Goal: Task Accomplishment & Management: Manage account settings

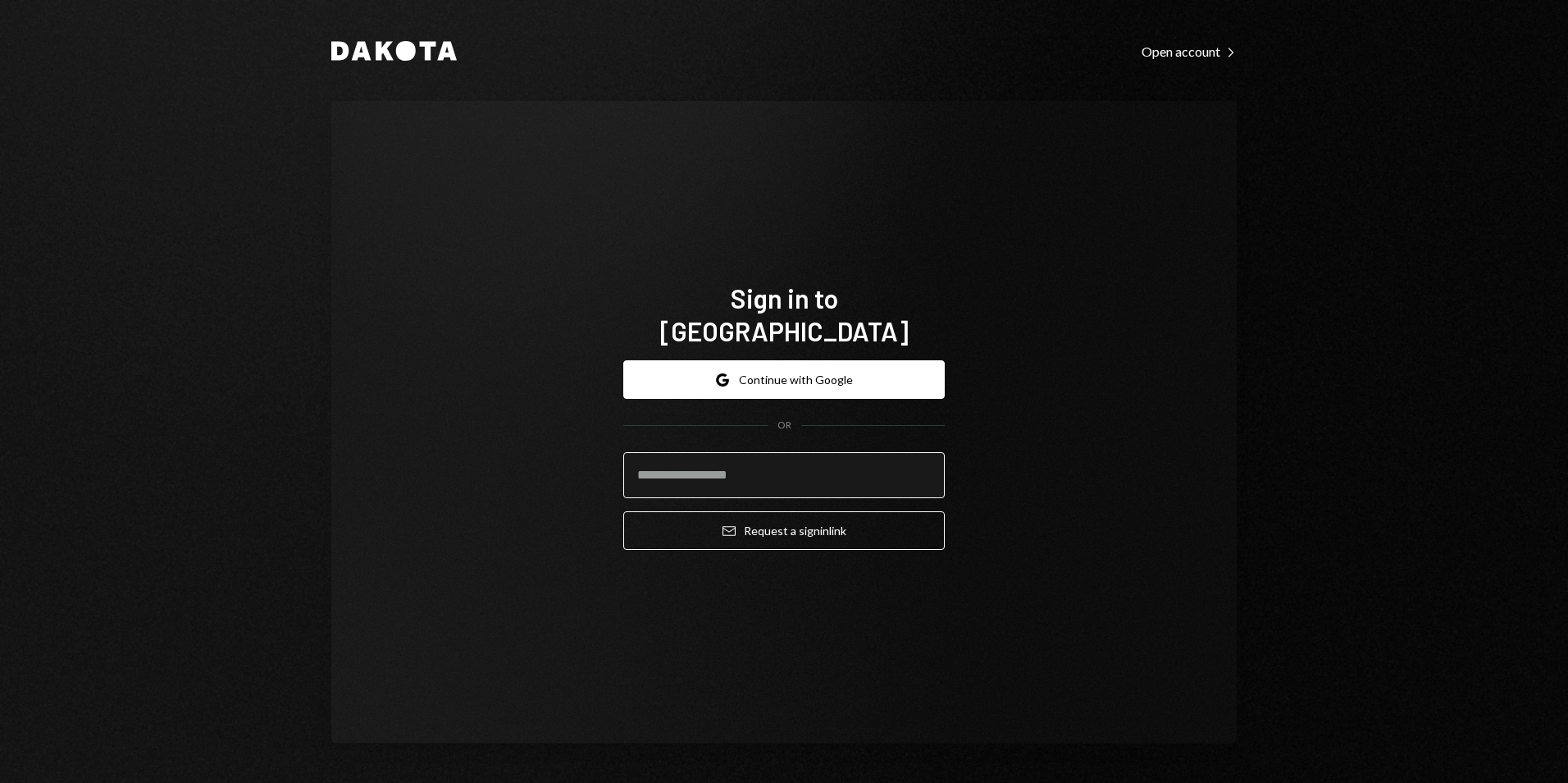
drag, startPoint x: 0, startPoint y: 0, endPoint x: 713, endPoint y: 455, distance: 845.8
click at [713, 455] on input "email" at bounding box center [784, 474] width 321 height 46
type input "**********"
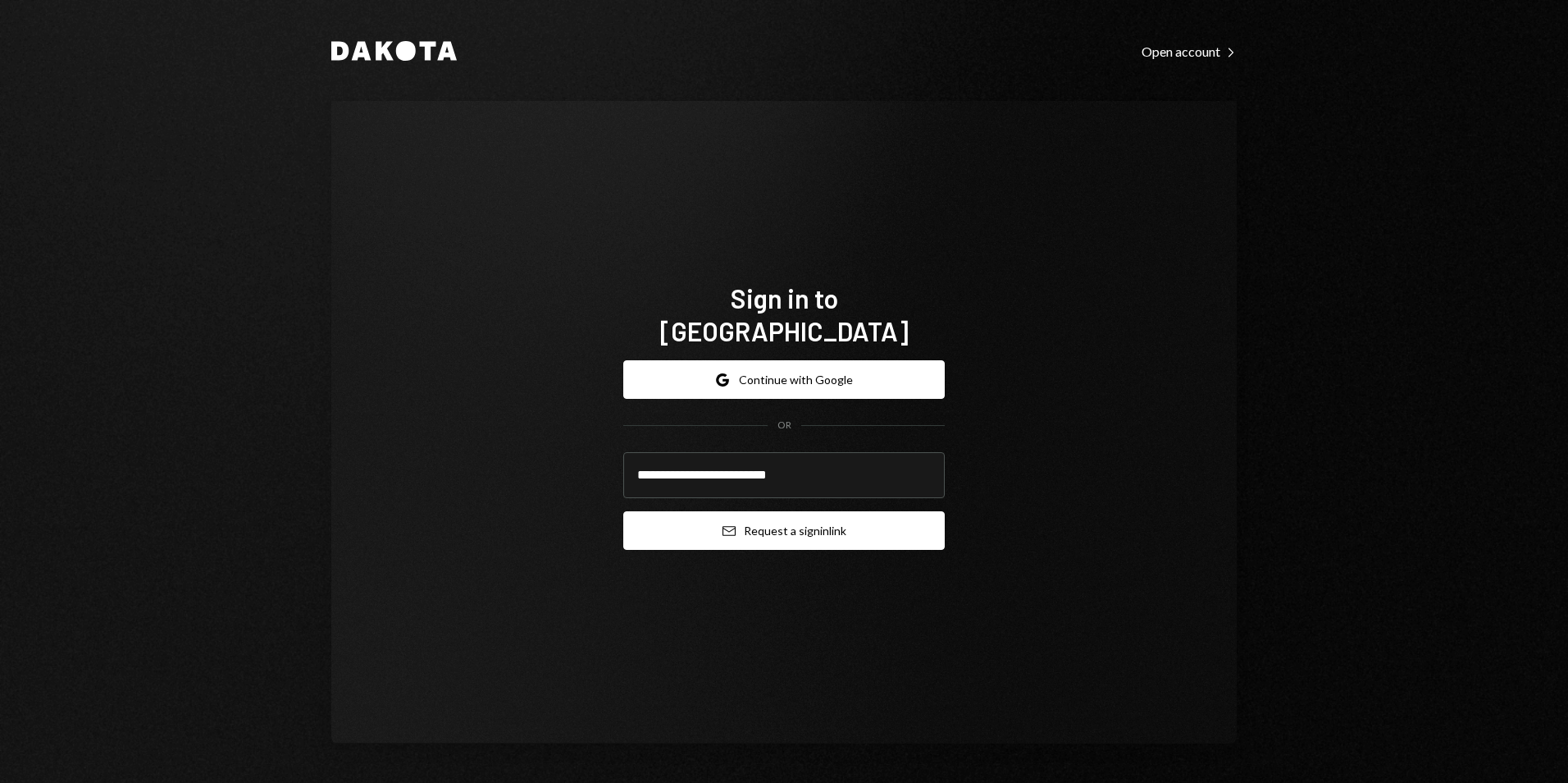
click at [814, 511] on button "Email Request a sign in link" at bounding box center [784, 530] width 321 height 38
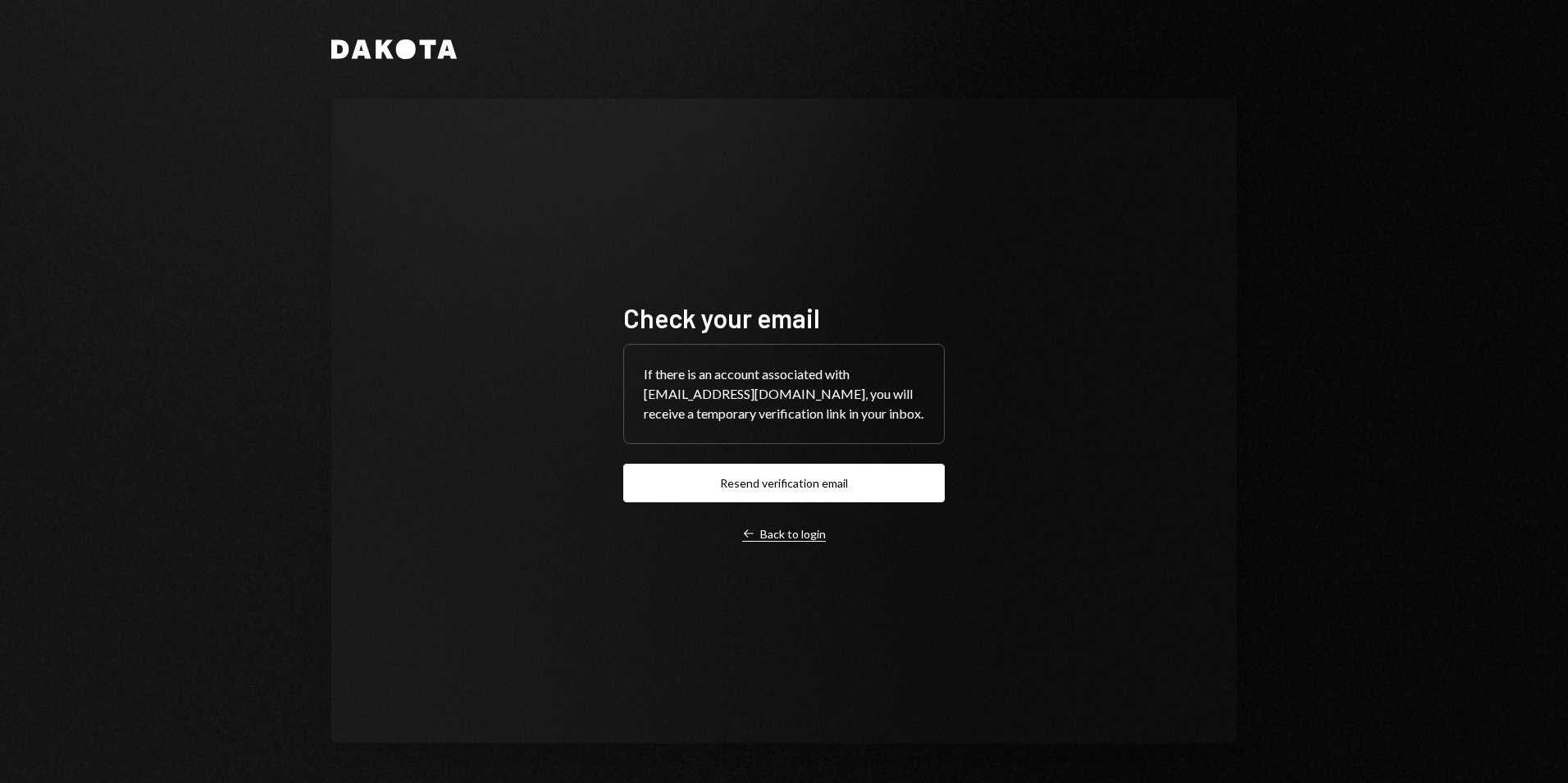
click at [798, 535] on div "Left Arrow Back to login" at bounding box center [784, 535] width 83 height 15
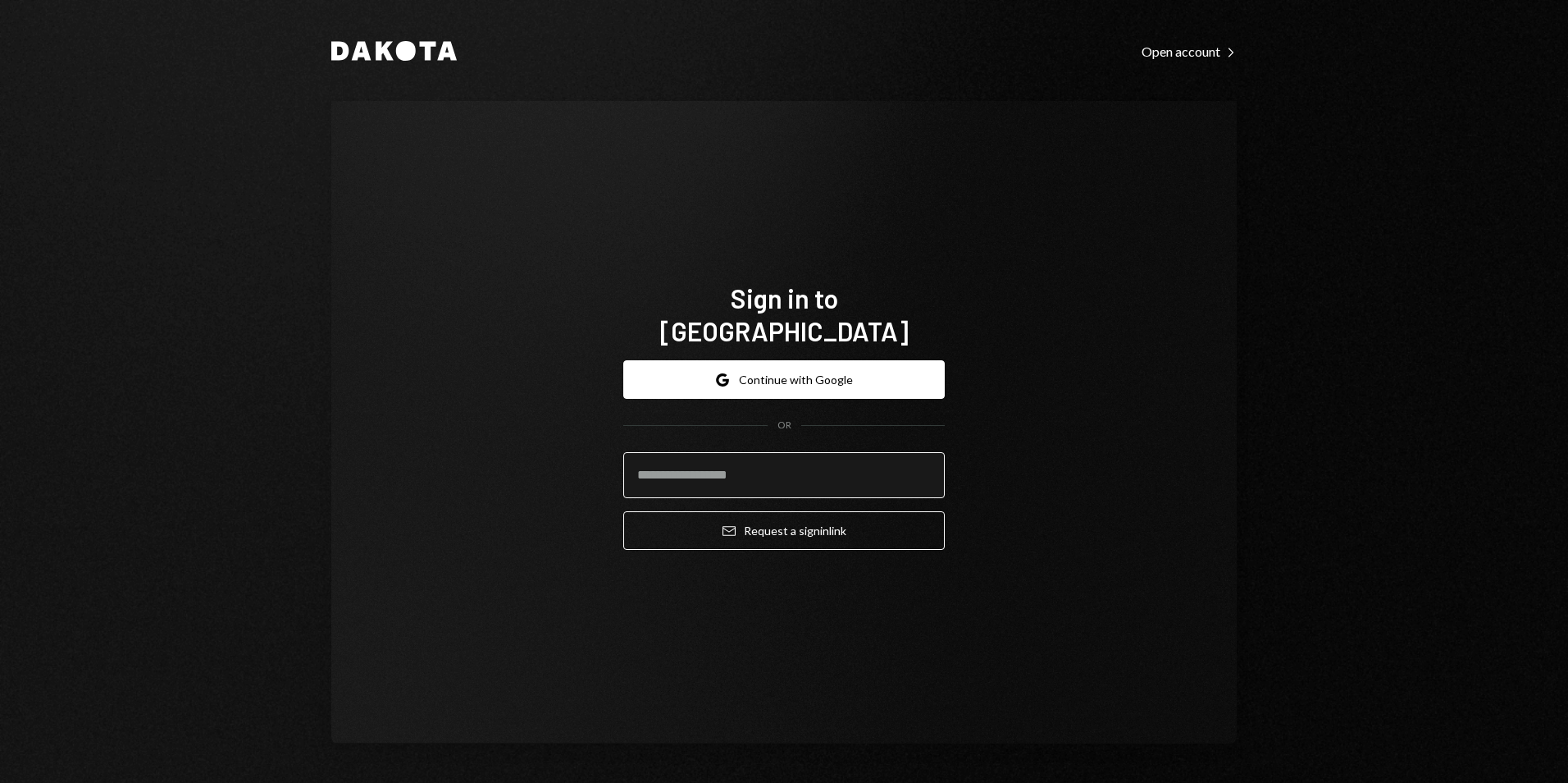
click at [684, 462] on input "email" at bounding box center [784, 474] width 321 height 46
type input "**********"
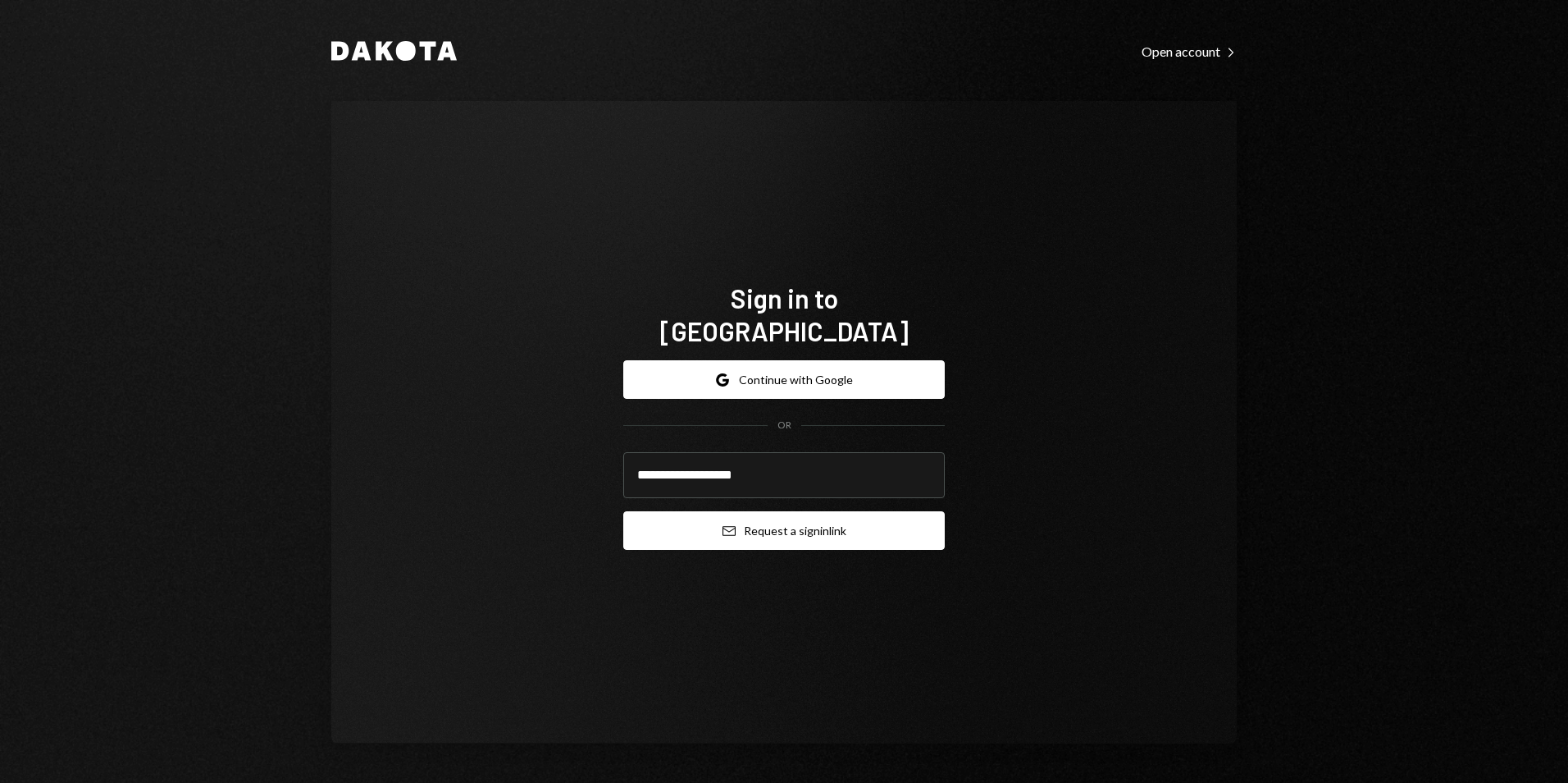
click at [836, 515] on button "Email Request a sign in link" at bounding box center [784, 530] width 321 height 38
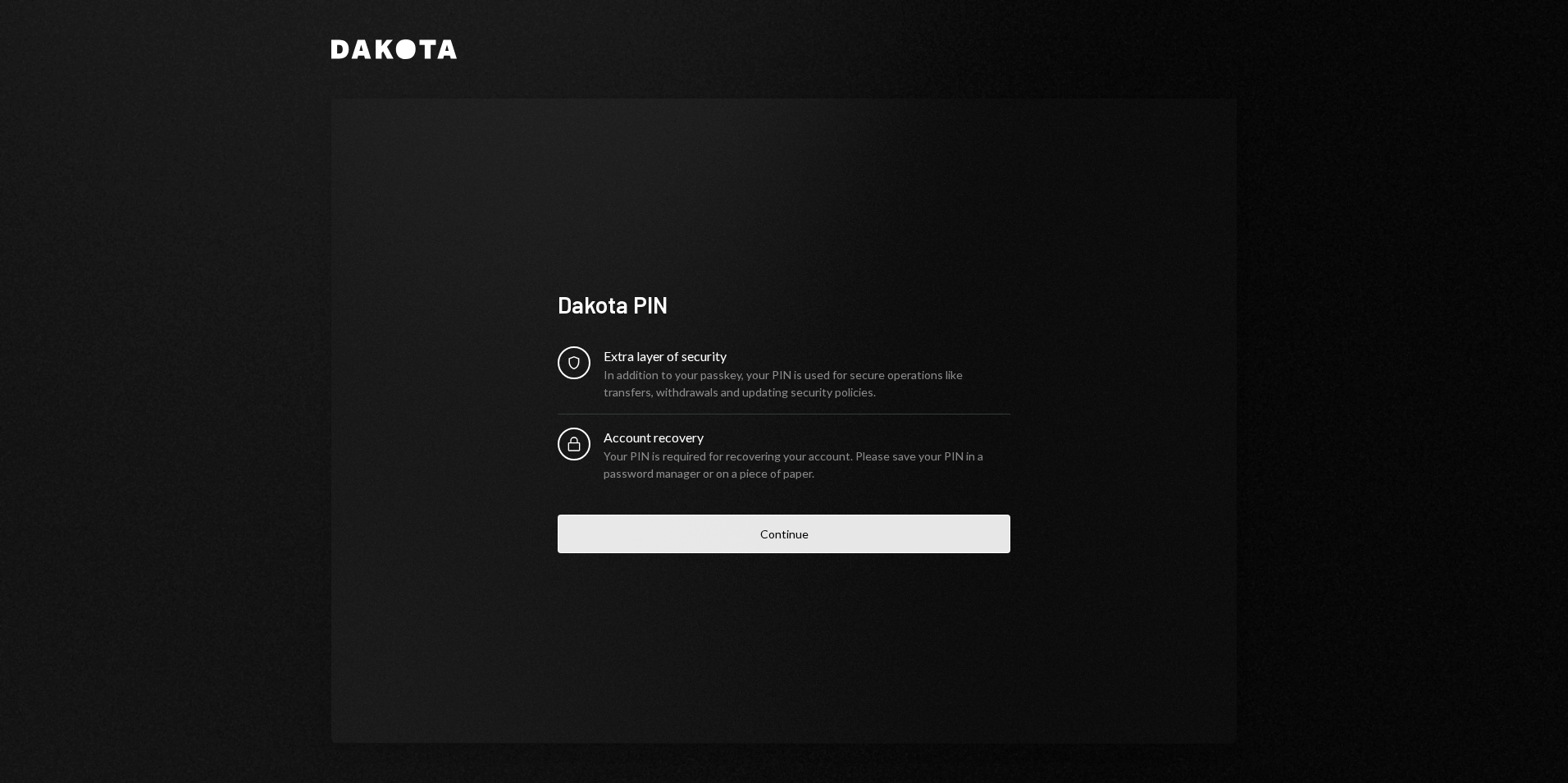
click at [789, 542] on button "Continue" at bounding box center [784, 534] width 453 height 38
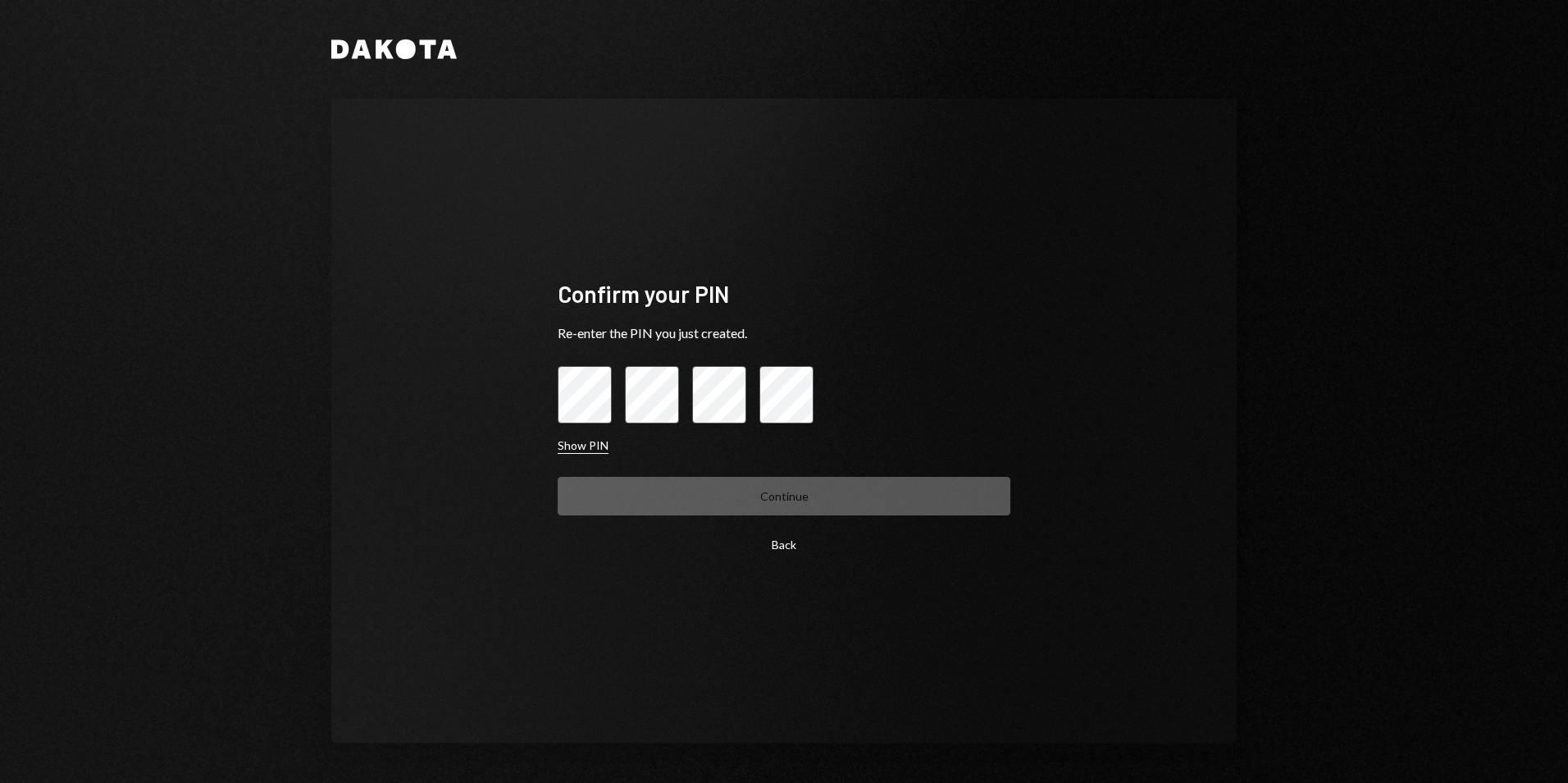
click at [566, 445] on button "Show PIN" at bounding box center [583, 445] width 51 height 16
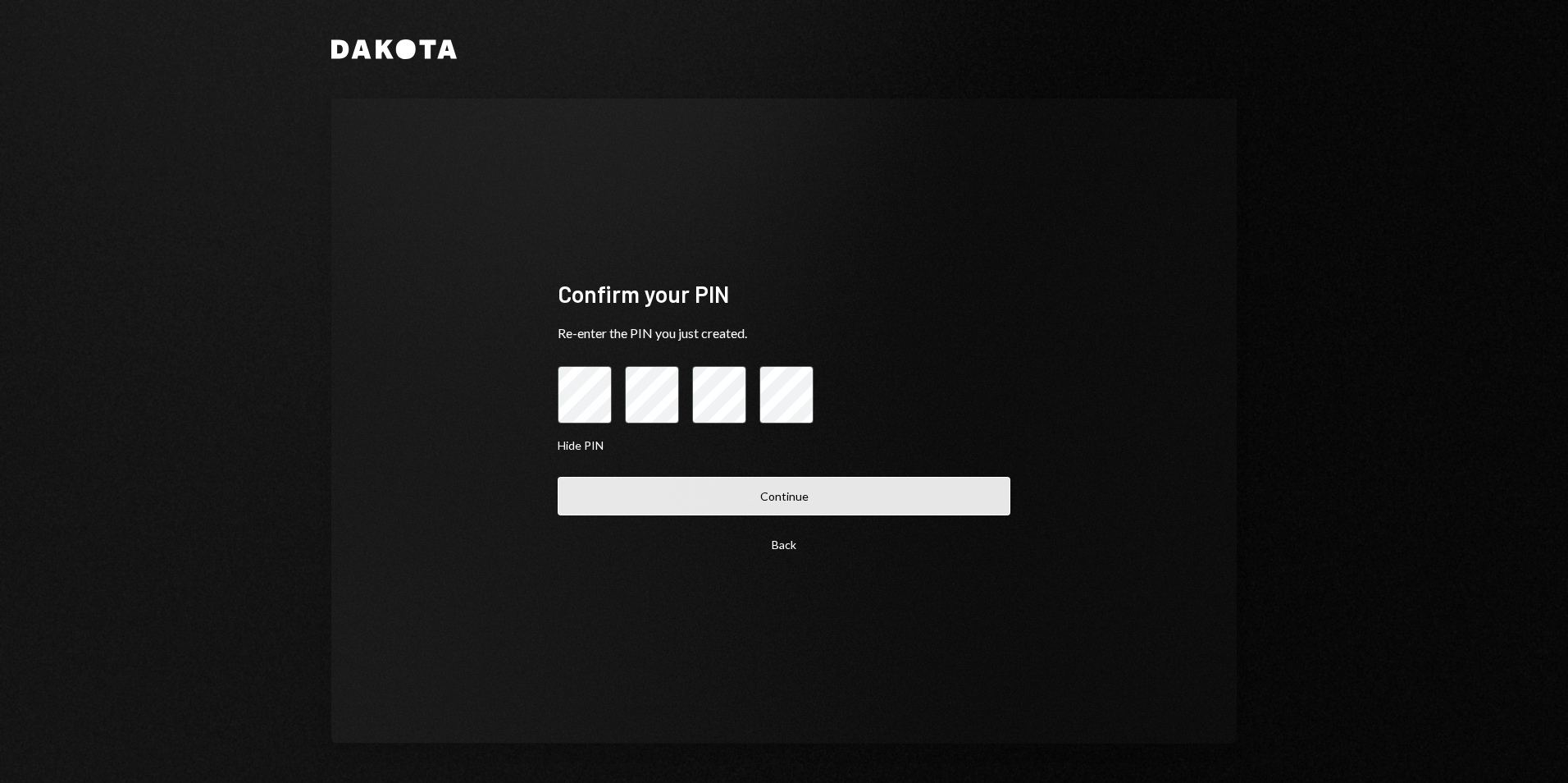
click at [726, 507] on button "Continue" at bounding box center [784, 495] width 453 height 38
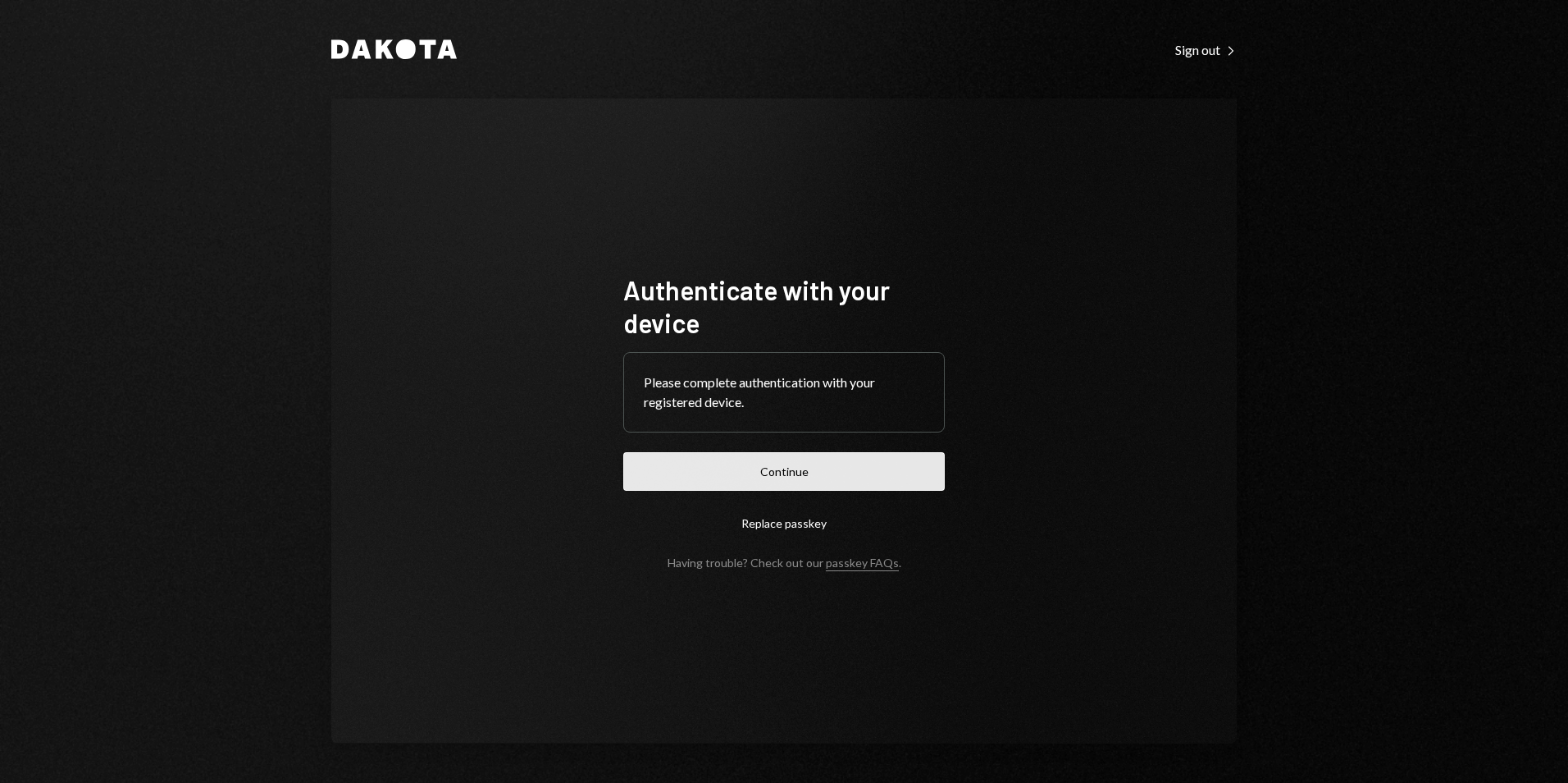
click at [788, 469] on button "Continue" at bounding box center [784, 471] width 321 height 38
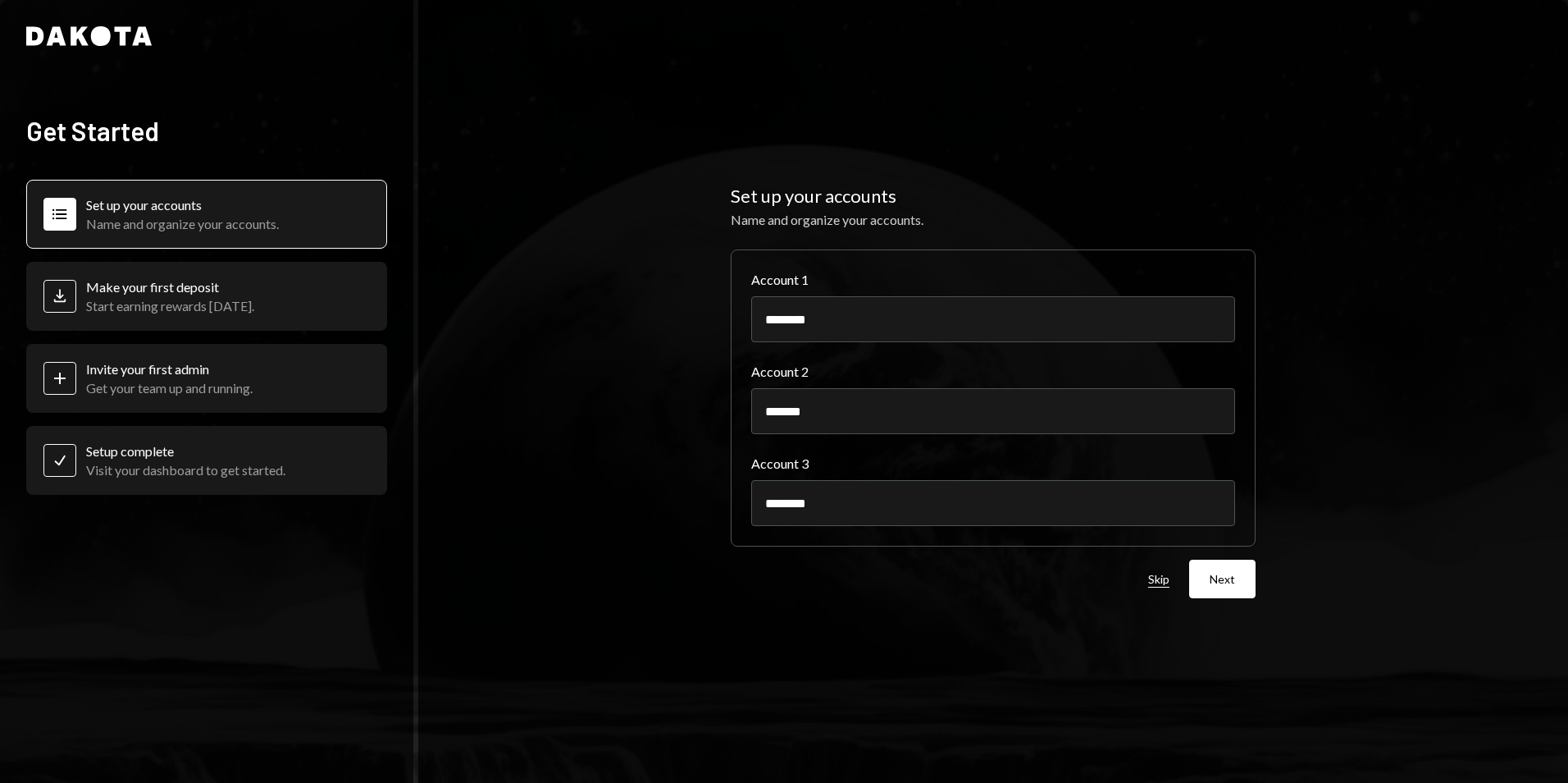
click at [1164, 580] on button "Skip" at bounding box center [1158, 580] width 22 height 16
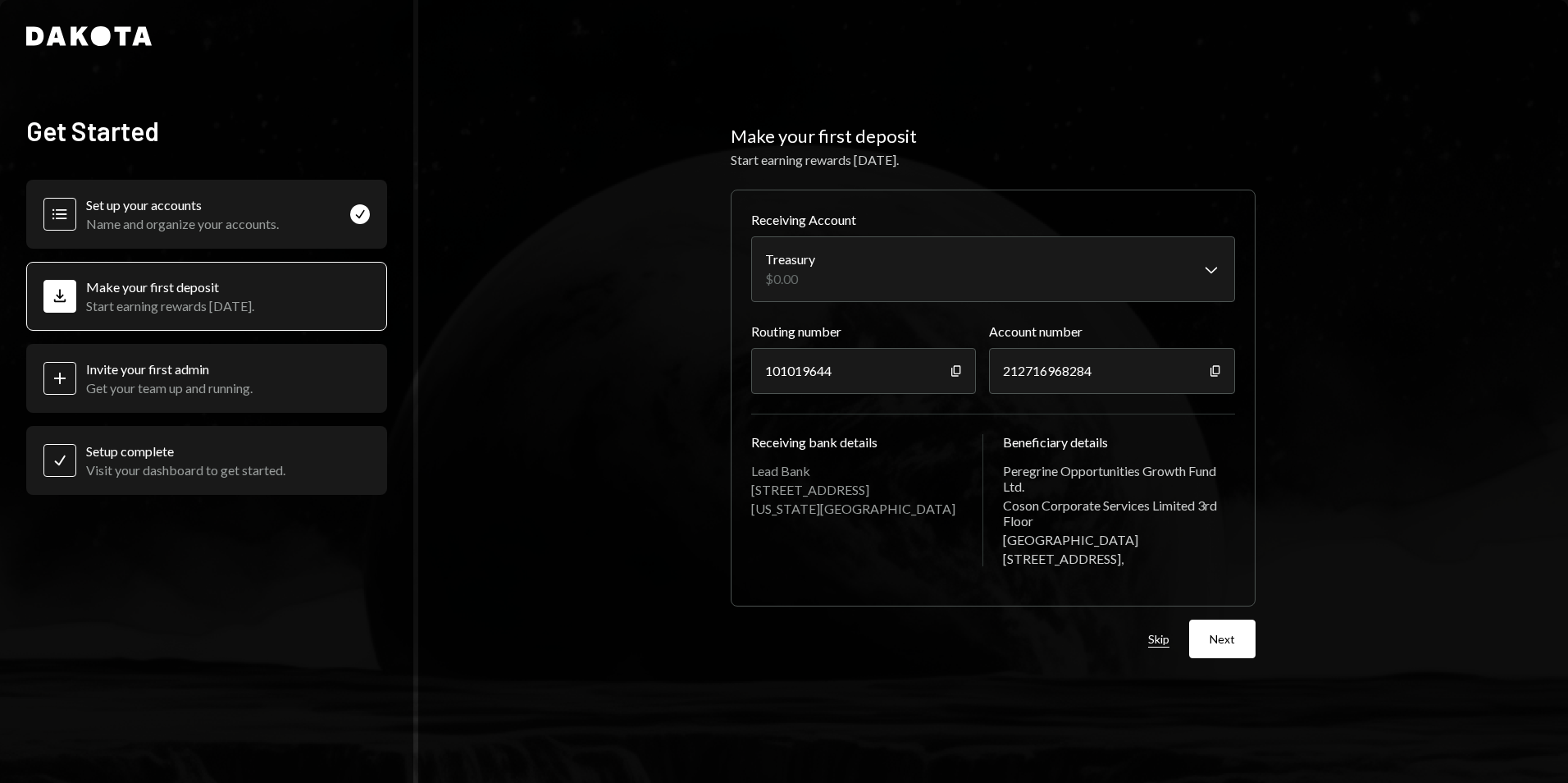
click at [1164, 637] on button "Skip" at bounding box center [1158, 640] width 22 height 16
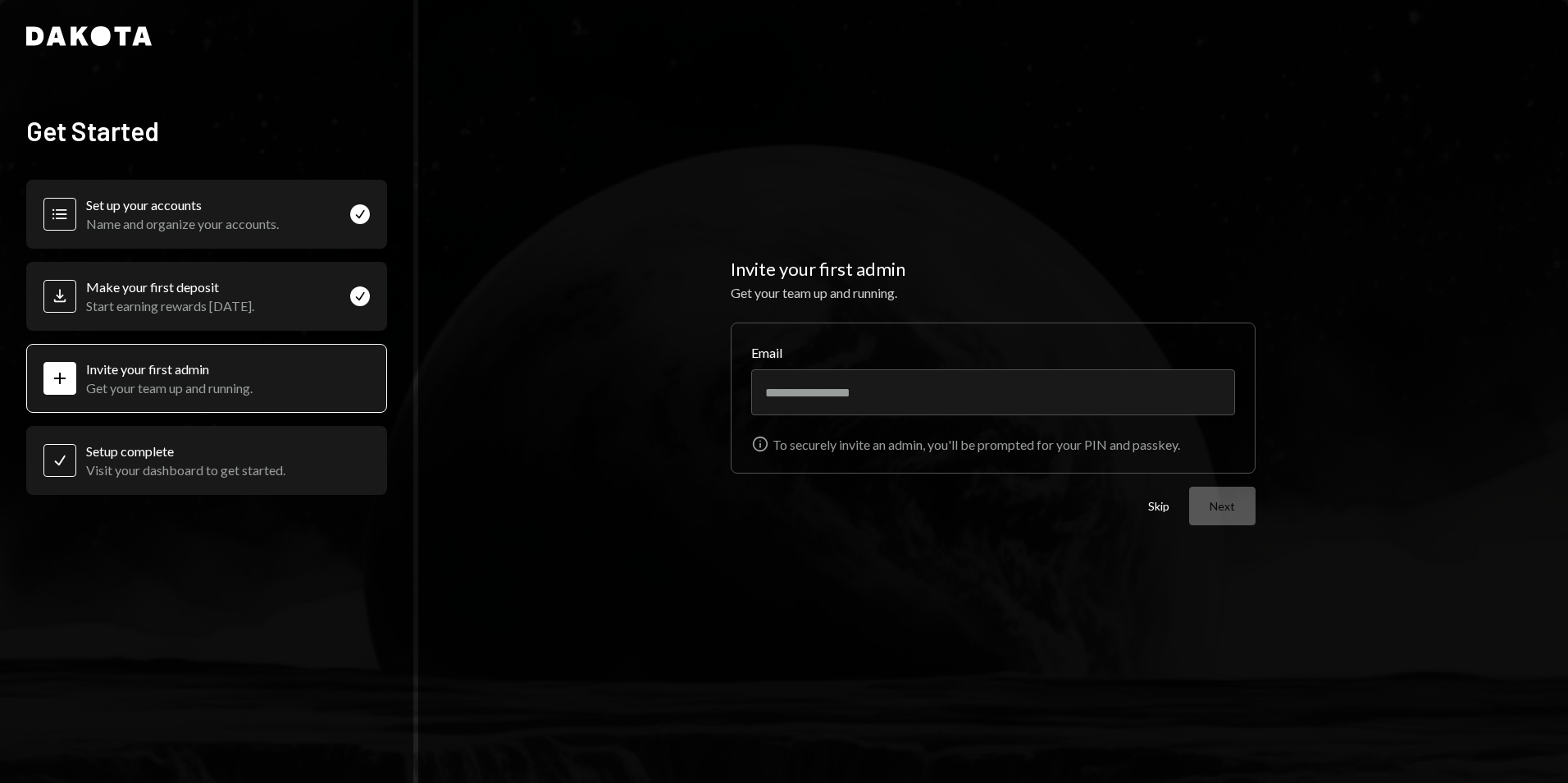
click at [1161, 495] on div "Skip Next" at bounding box center [1202, 505] width 108 height 38
click at [1161, 503] on button "Skip" at bounding box center [1158, 506] width 22 height 16
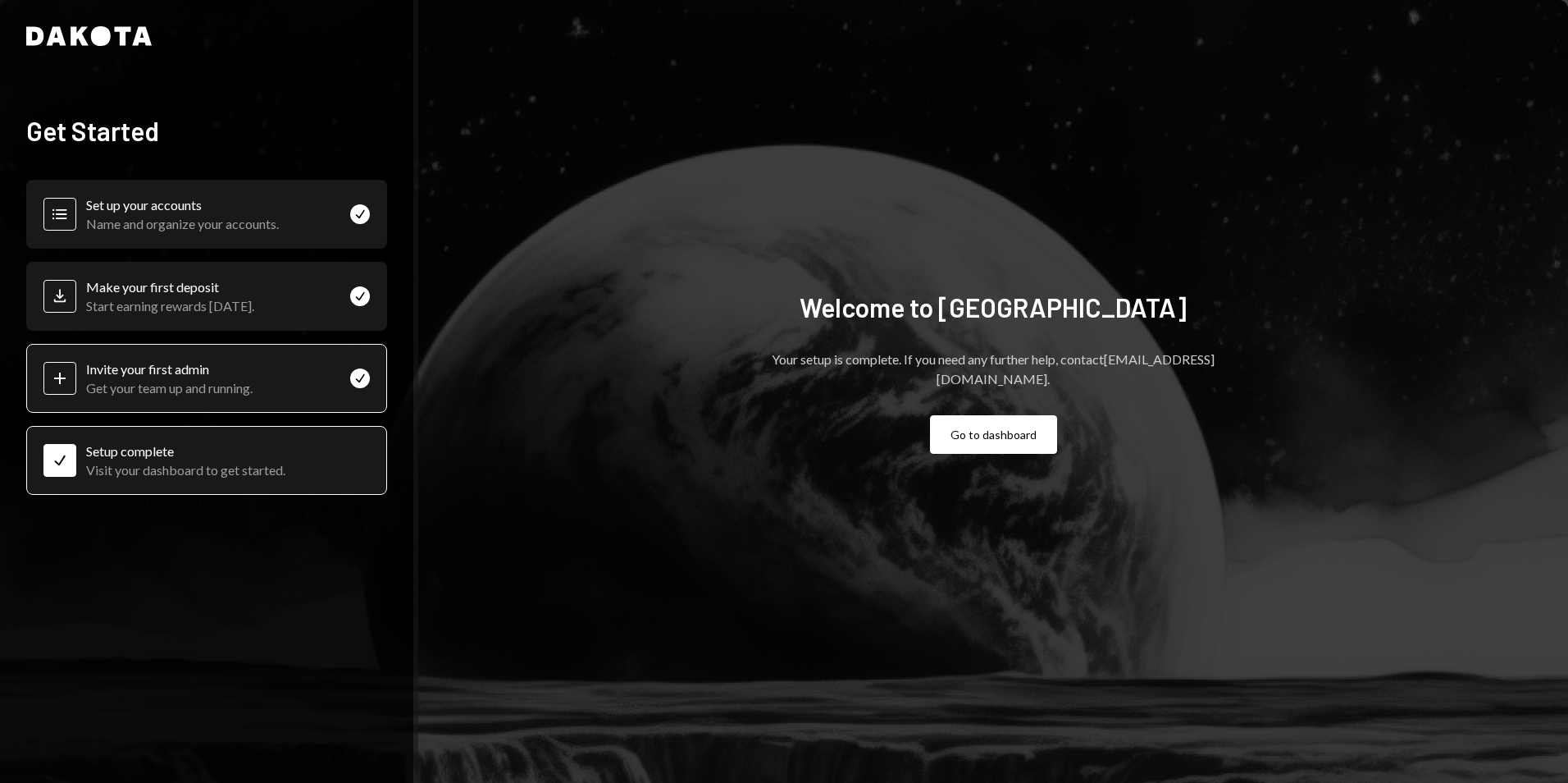
click at [130, 373] on div "Invite your first admin" at bounding box center [170, 369] width 167 height 16
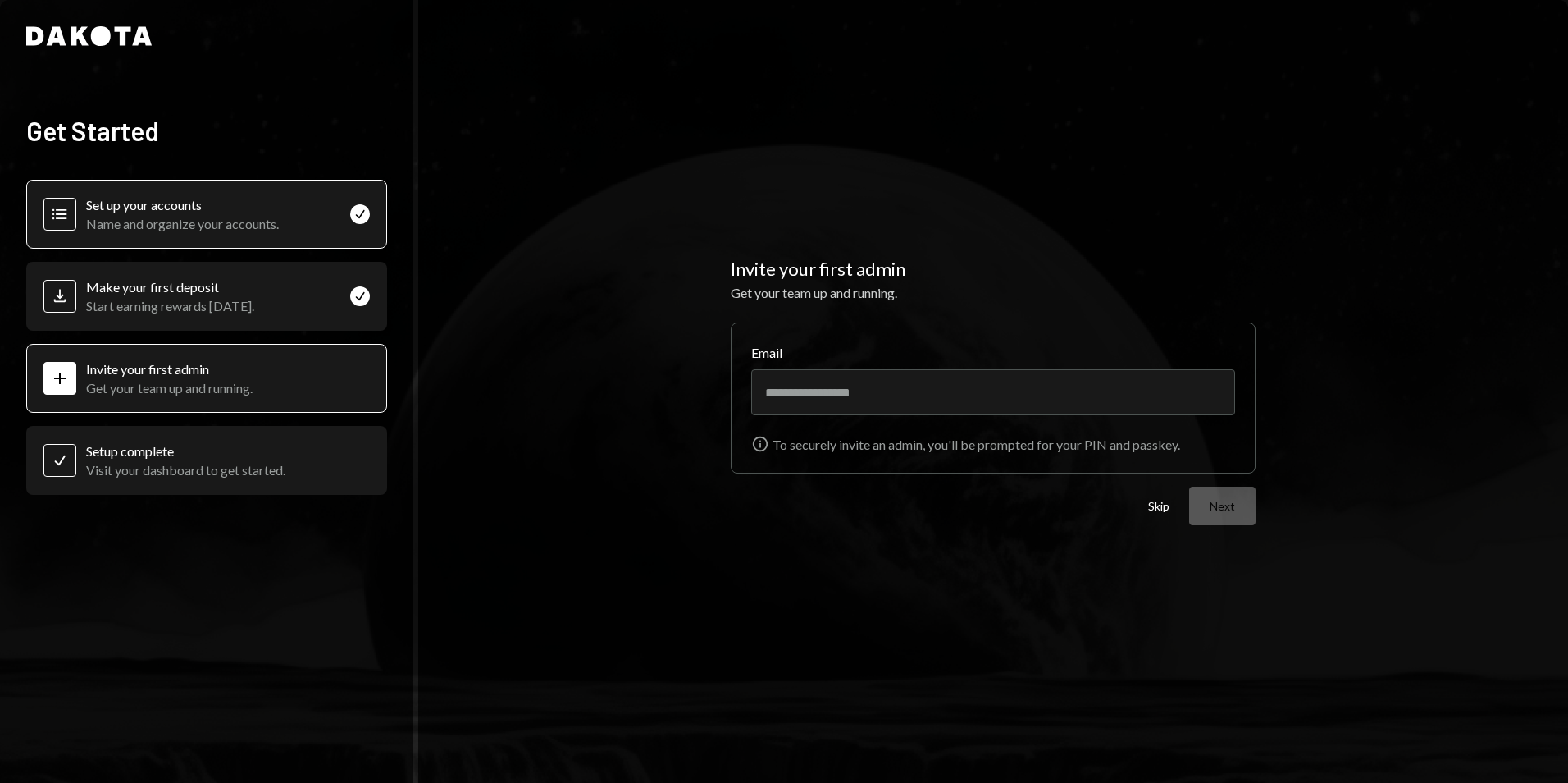
click at [136, 235] on div "Accounts Set up your accounts Name and organize your accounts. Check" at bounding box center [206, 214] width 361 height 68
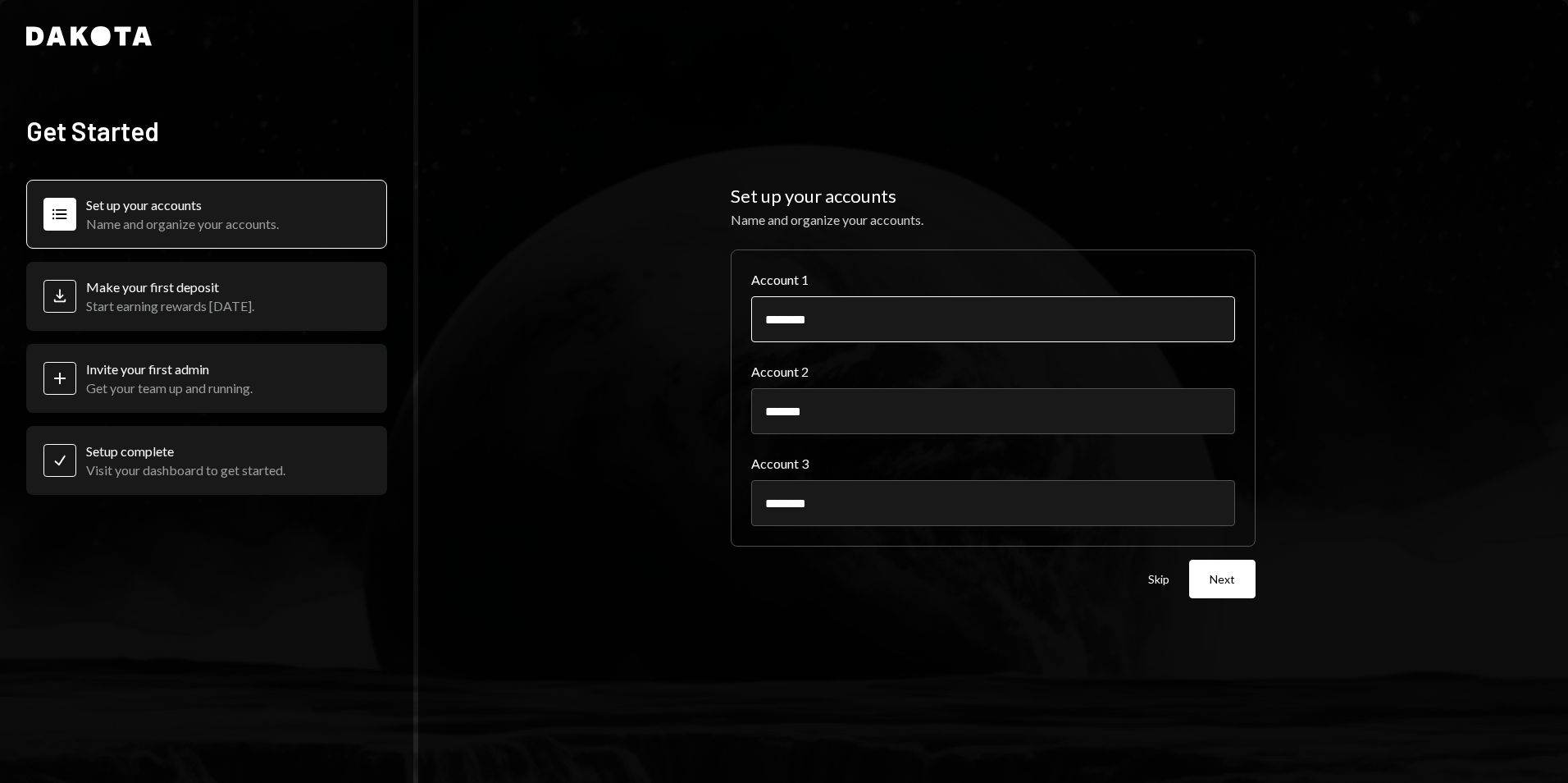
click at [862, 310] on input "********" at bounding box center [993, 319] width 484 height 46
click at [1340, 344] on div "Set up your accounts Name and organize your accounts. Account 1 ******** Accoun…" at bounding box center [993, 391] width 1150 height 783
click at [108, 294] on div "Make your first deposit Start earning rewards today." at bounding box center [170, 295] width 168 height 35
drag, startPoint x: 108, startPoint y: 294, endPoint x: 255, endPoint y: 313, distance: 148.2
click at [255, 313] on div "Deposit Make your first deposit Start earning rewards today." at bounding box center [206, 295] width 361 height 68
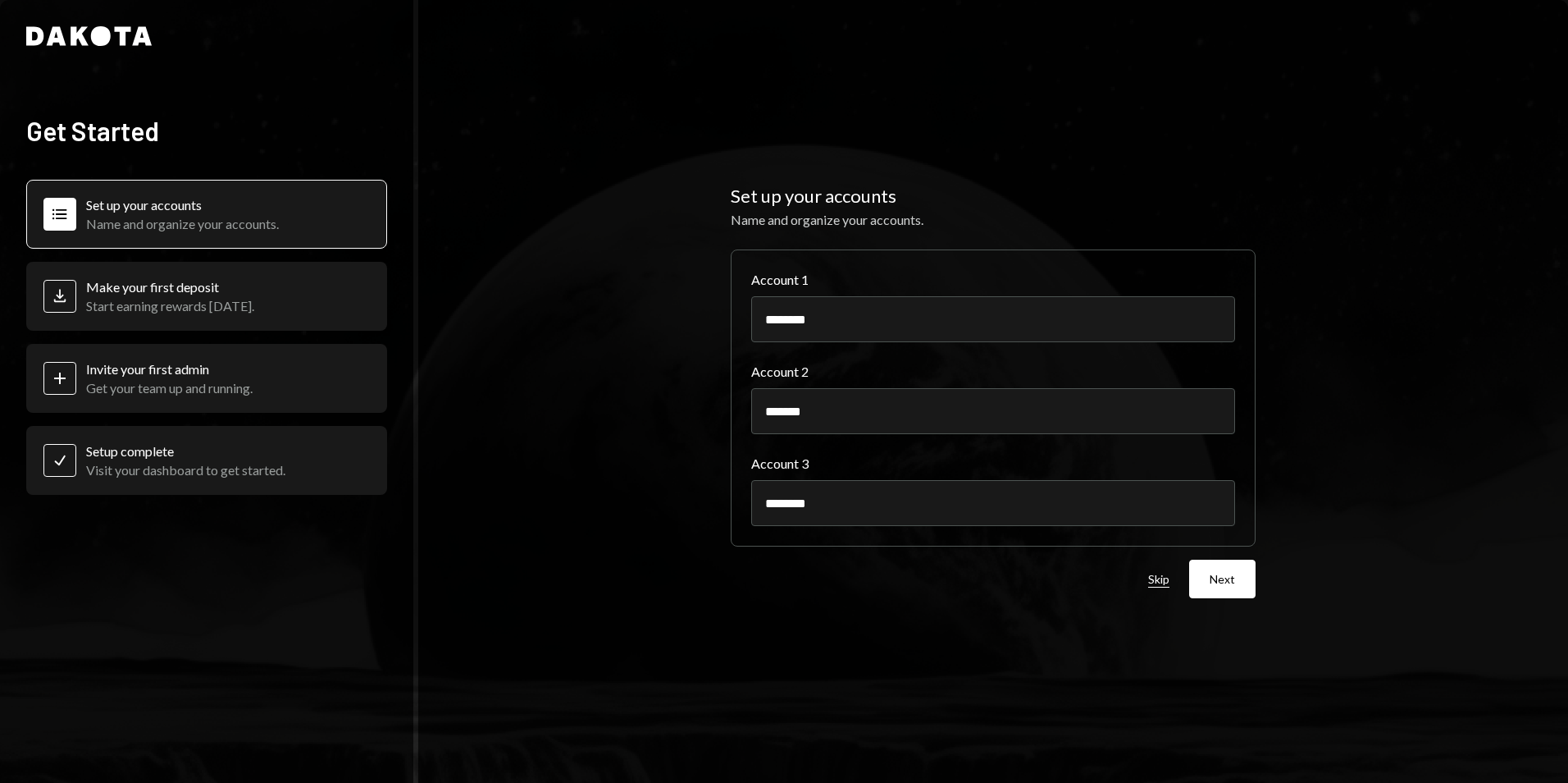
click at [1154, 579] on button "Skip" at bounding box center [1158, 580] width 22 height 16
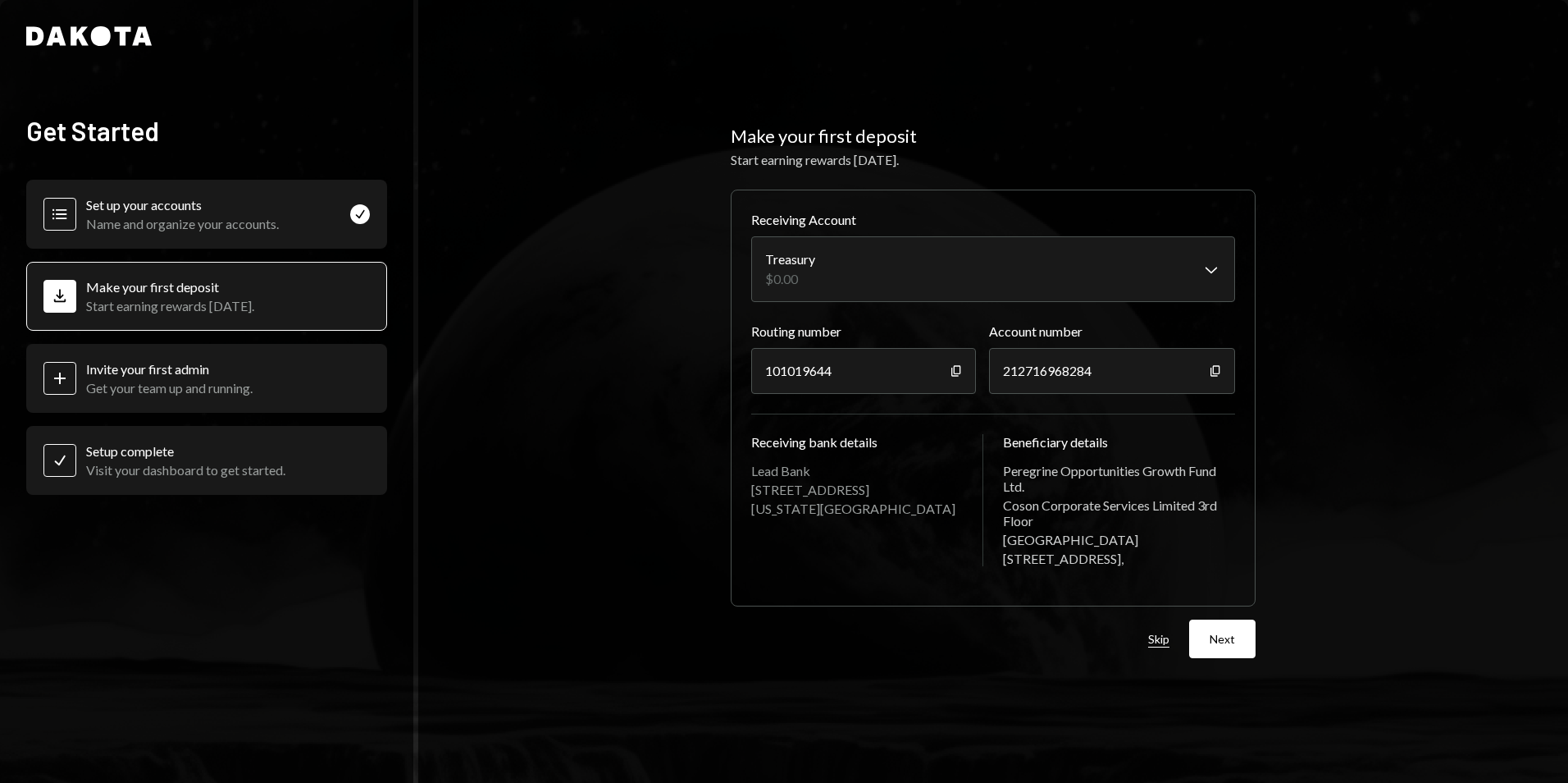
click at [1150, 633] on button "Skip" at bounding box center [1158, 640] width 22 height 16
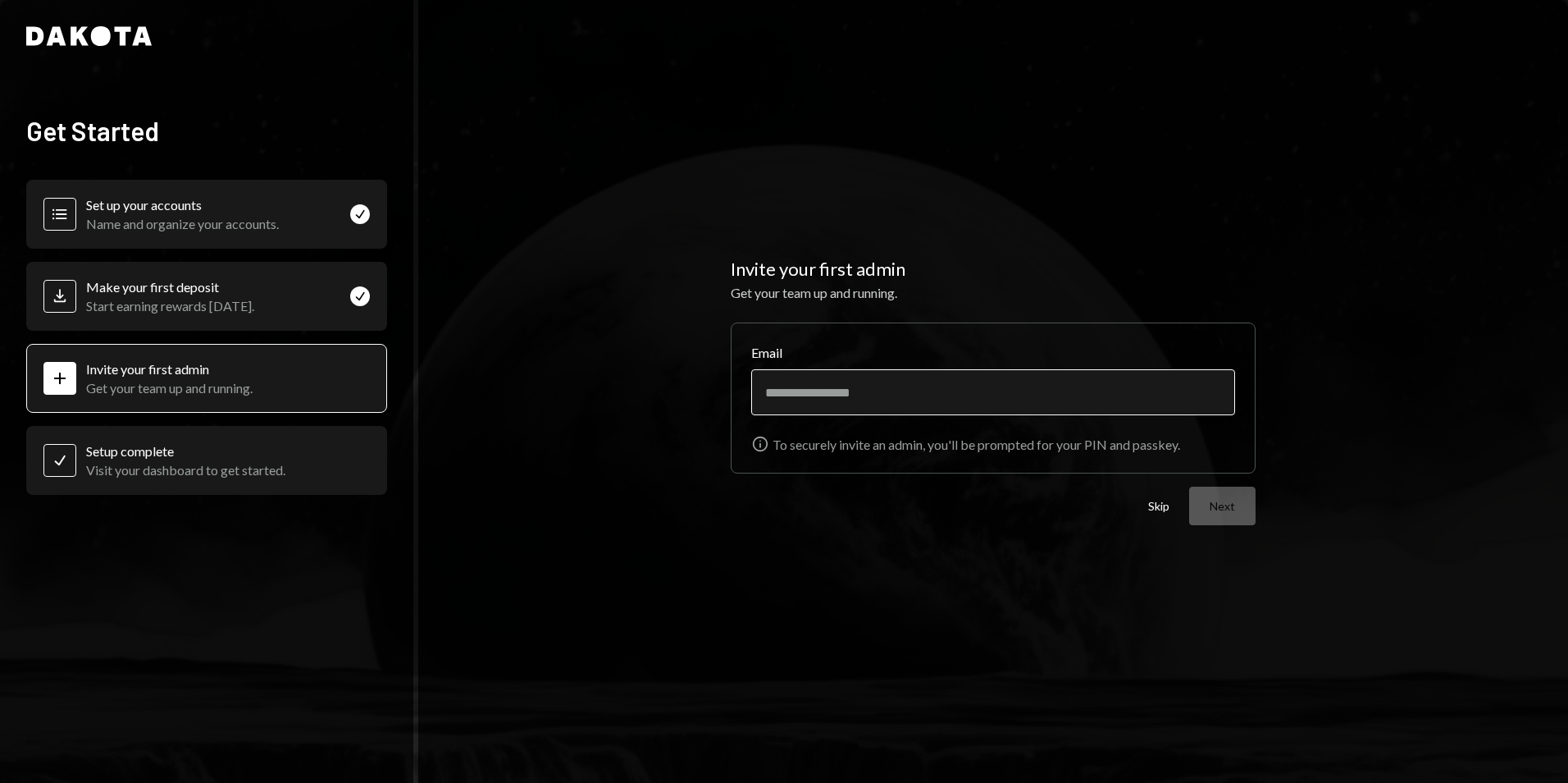
click at [830, 397] on input "Email" at bounding box center [993, 392] width 484 height 46
click at [1419, 329] on div "Invite your first admin Get your team up and running. Email Info To securely in…" at bounding box center [993, 391] width 1150 height 783
click at [803, 399] on input "Email" at bounding box center [993, 392] width 484 height 46
click at [1192, 163] on div "Invite your first admin Get your team up and running. Email Info To securely in…" at bounding box center [993, 391] width 1150 height 783
click at [149, 299] on div "Start earning rewards [DATE]." at bounding box center [170, 306] width 168 height 16
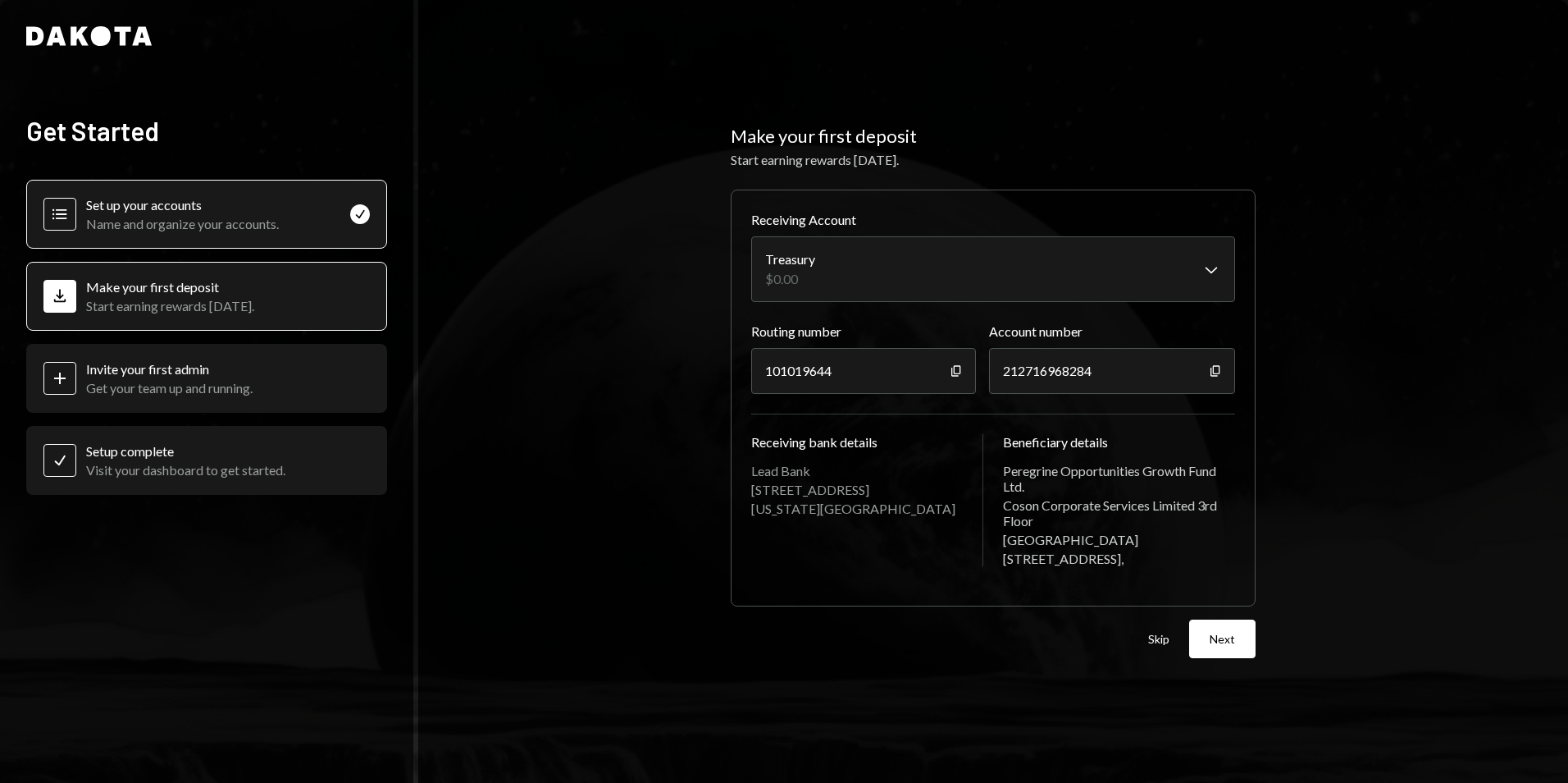
click at [113, 221] on div "Name and organize your accounts." at bounding box center [183, 223] width 193 height 16
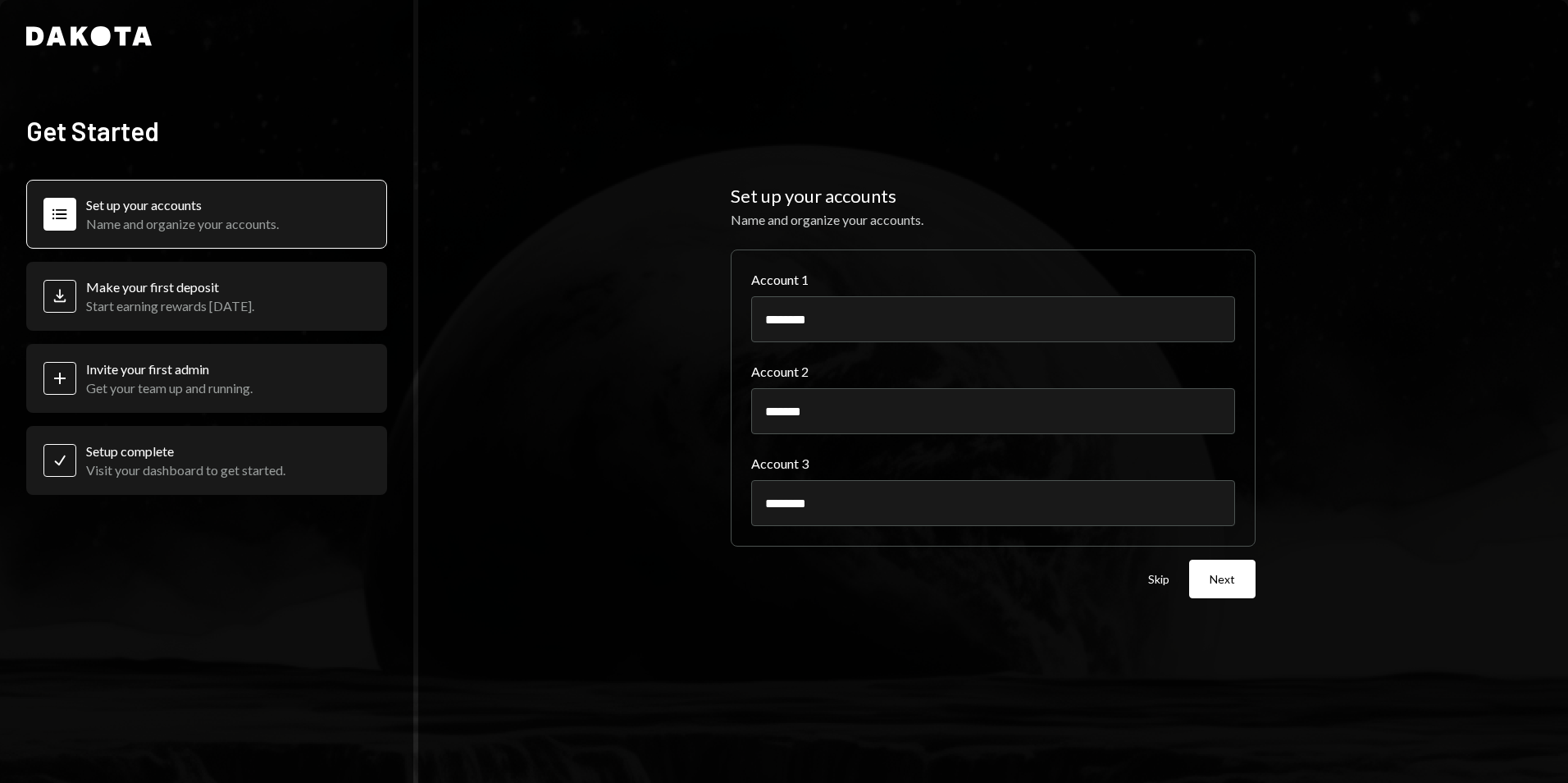
click at [157, 320] on div "Deposit Make your first deposit Start earning rewards today." at bounding box center [206, 295] width 361 height 68
click at [1164, 578] on button "Skip" at bounding box center [1158, 580] width 22 height 16
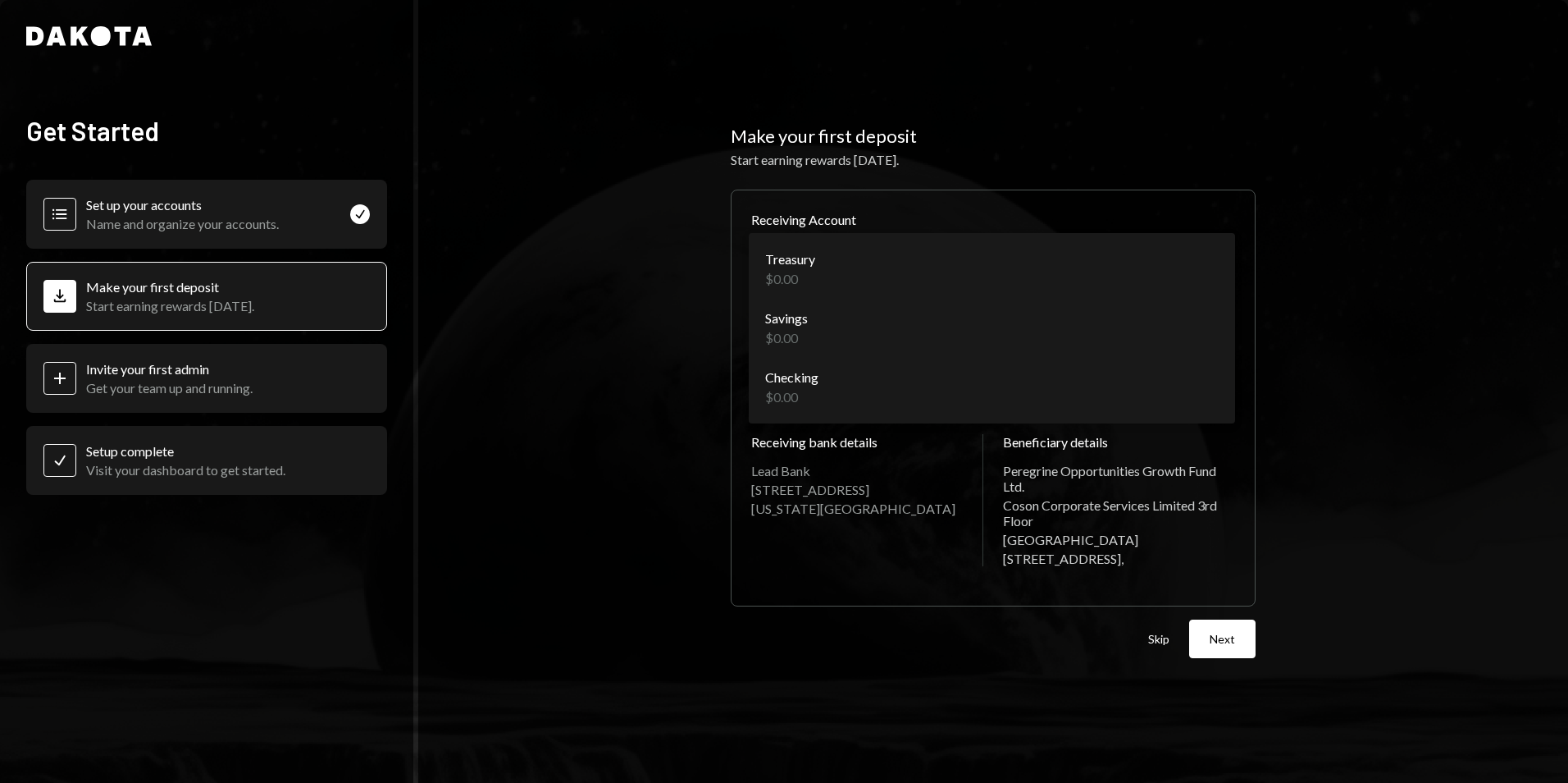
click at [881, 279] on body "**********" at bounding box center [784, 391] width 1568 height 783
drag, startPoint x: 1232, startPoint y: 133, endPoint x: 1128, endPoint y: 158, distance: 107.0
click at [1232, 132] on html "**********" at bounding box center [784, 391] width 1568 height 783
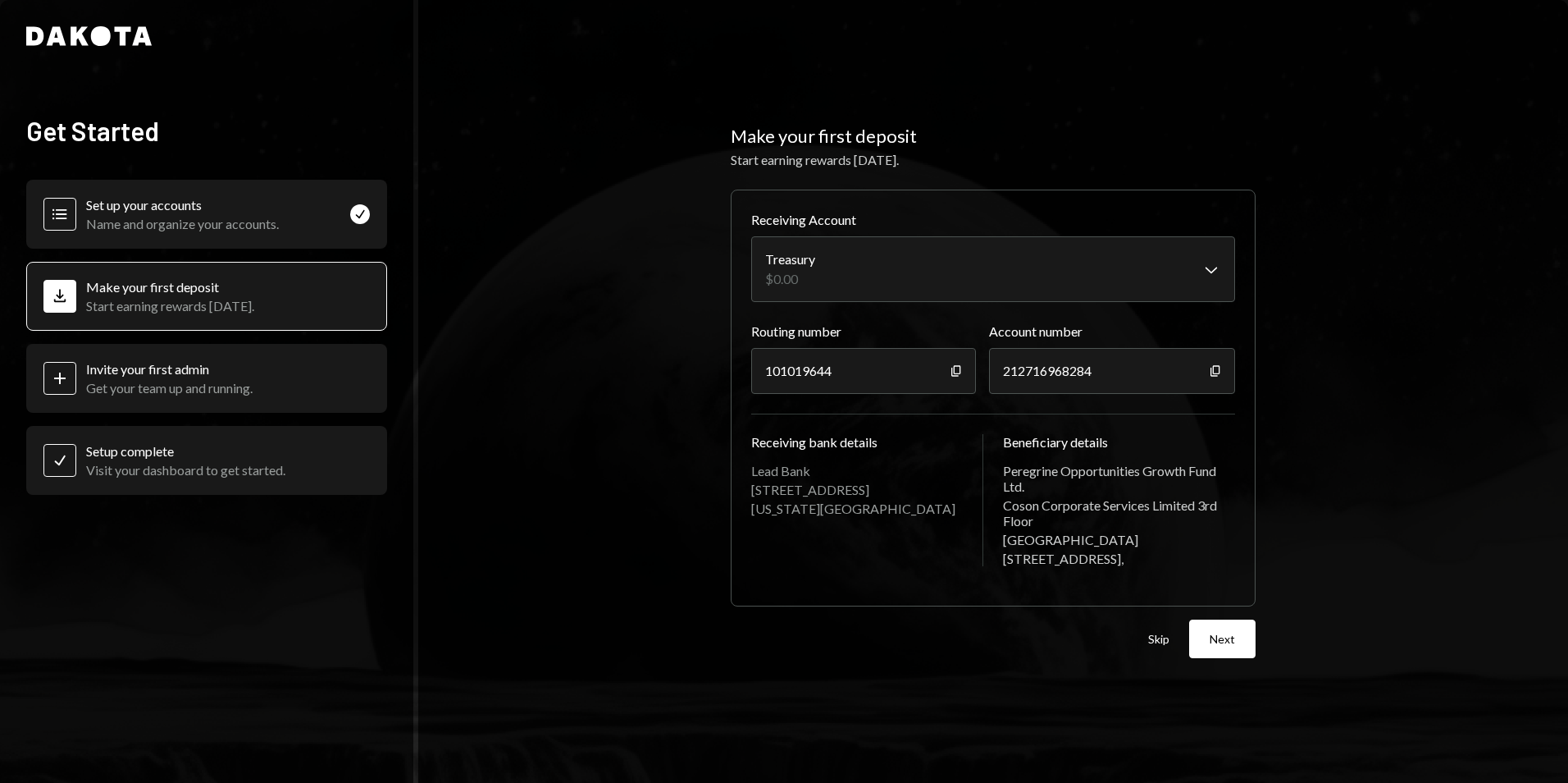
click at [157, 389] on div "Get your team up and running." at bounding box center [170, 387] width 167 height 16
click at [220, 370] on div "Invite your first admin" at bounding box center [170, 369] width 167 height 16
click at [1160, 640] on button "Skip" at bounding box center [1158, 640] width 22 height 16
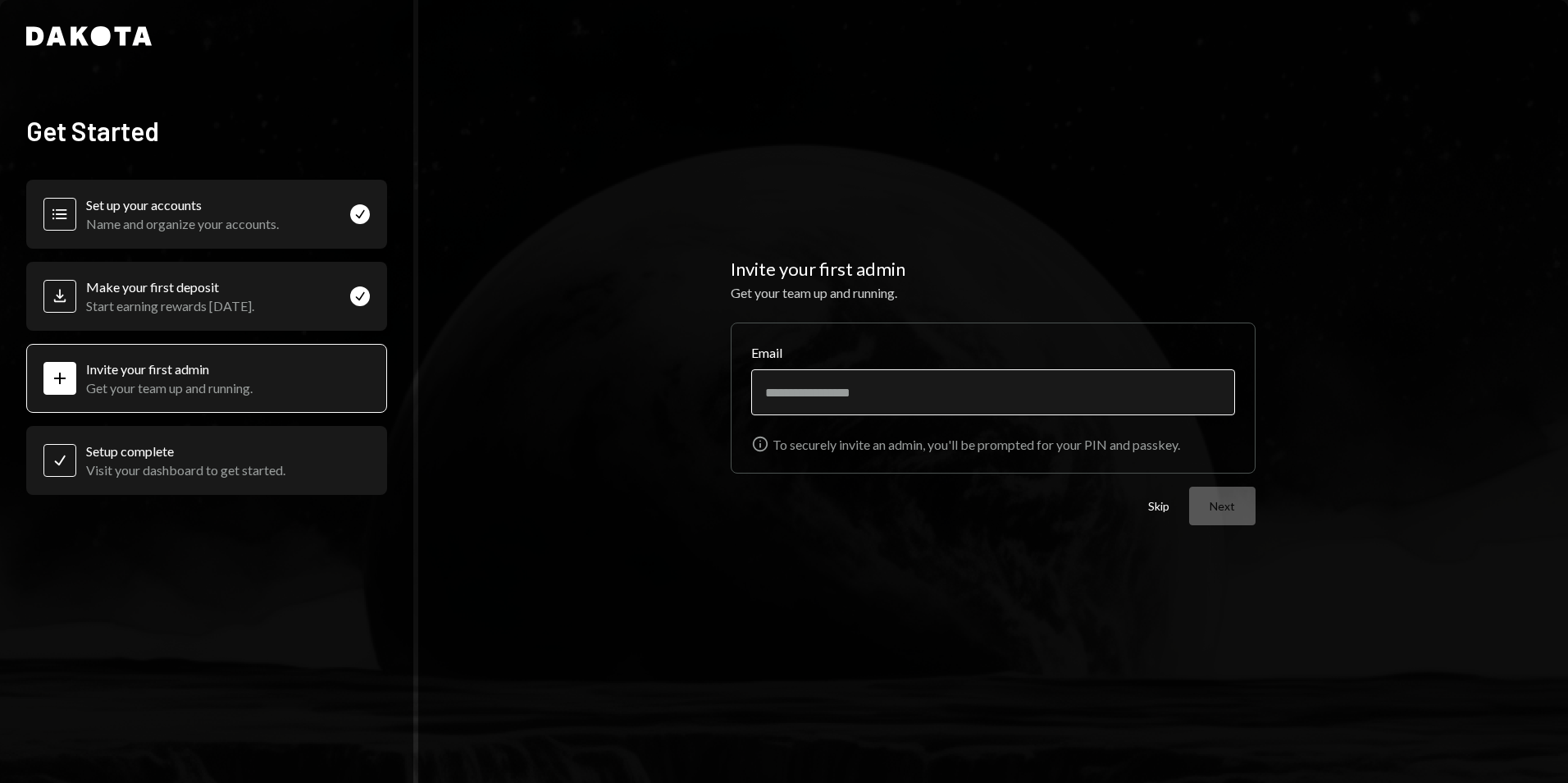
click at [856, 390] on input "Email" at bounding box center [993, 392] width 484 height 46
click at [1202, 644] on div "Invite your first admin Get your team up and running. Email Info To securely in…" at bounding box center [993, 391] width 1150 height 783
click at [153, 217] on div "Name and organize your accounts." at bounding box center [183, 223] width 193 height 16
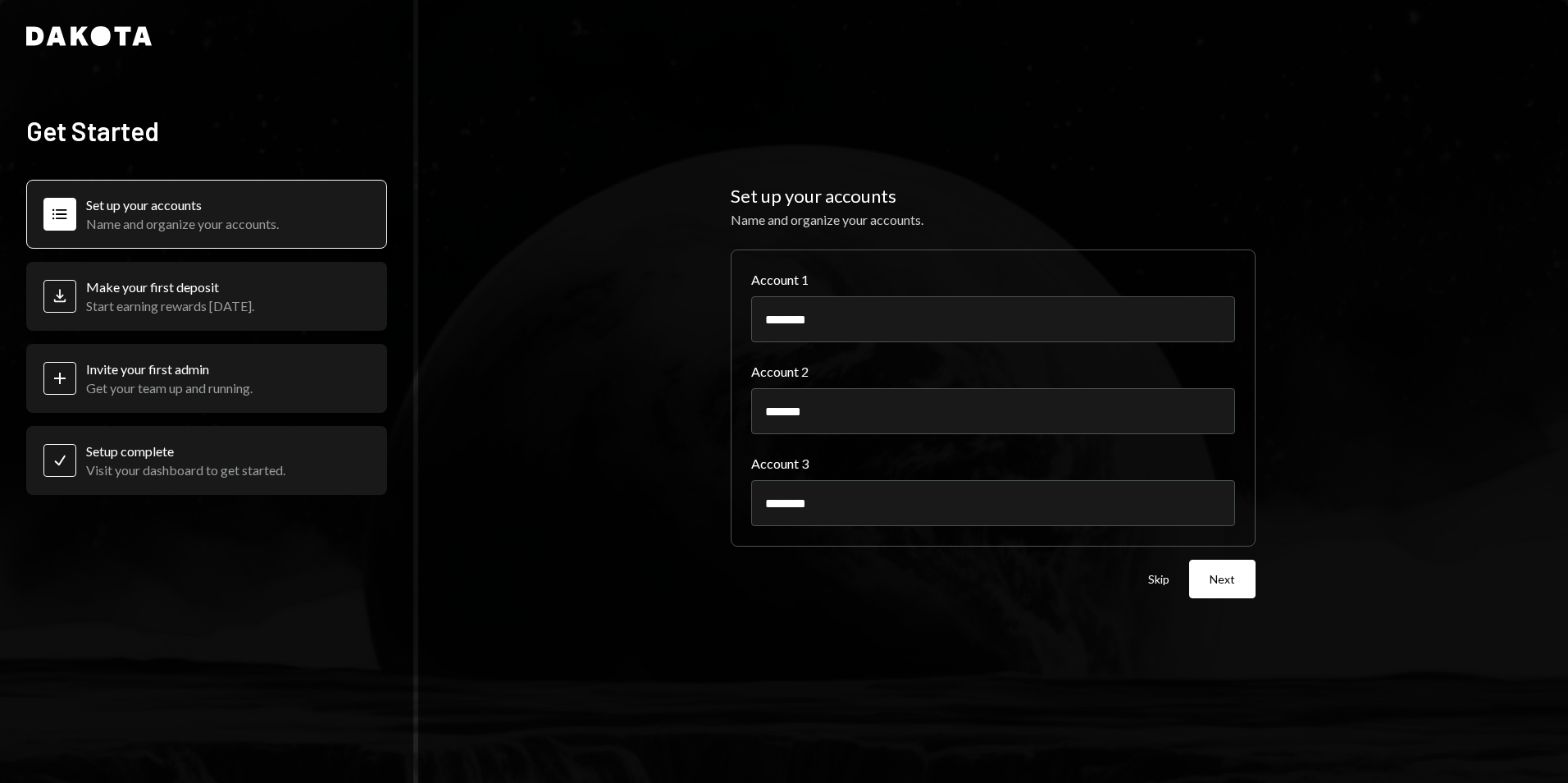
click at [540, 98] on div "Set up your accounts Name and organize your accounts. Account 1 ******** Accoun…" at bounding box center [993, 391] width 1150 height 783
click at [152, 373] on div "Invite your first admin" at bounding box center [170, 369] width 167 height 16
click at [1157, 574] on button "Skip" at bounding box center [1158, 580] width 22 height 16
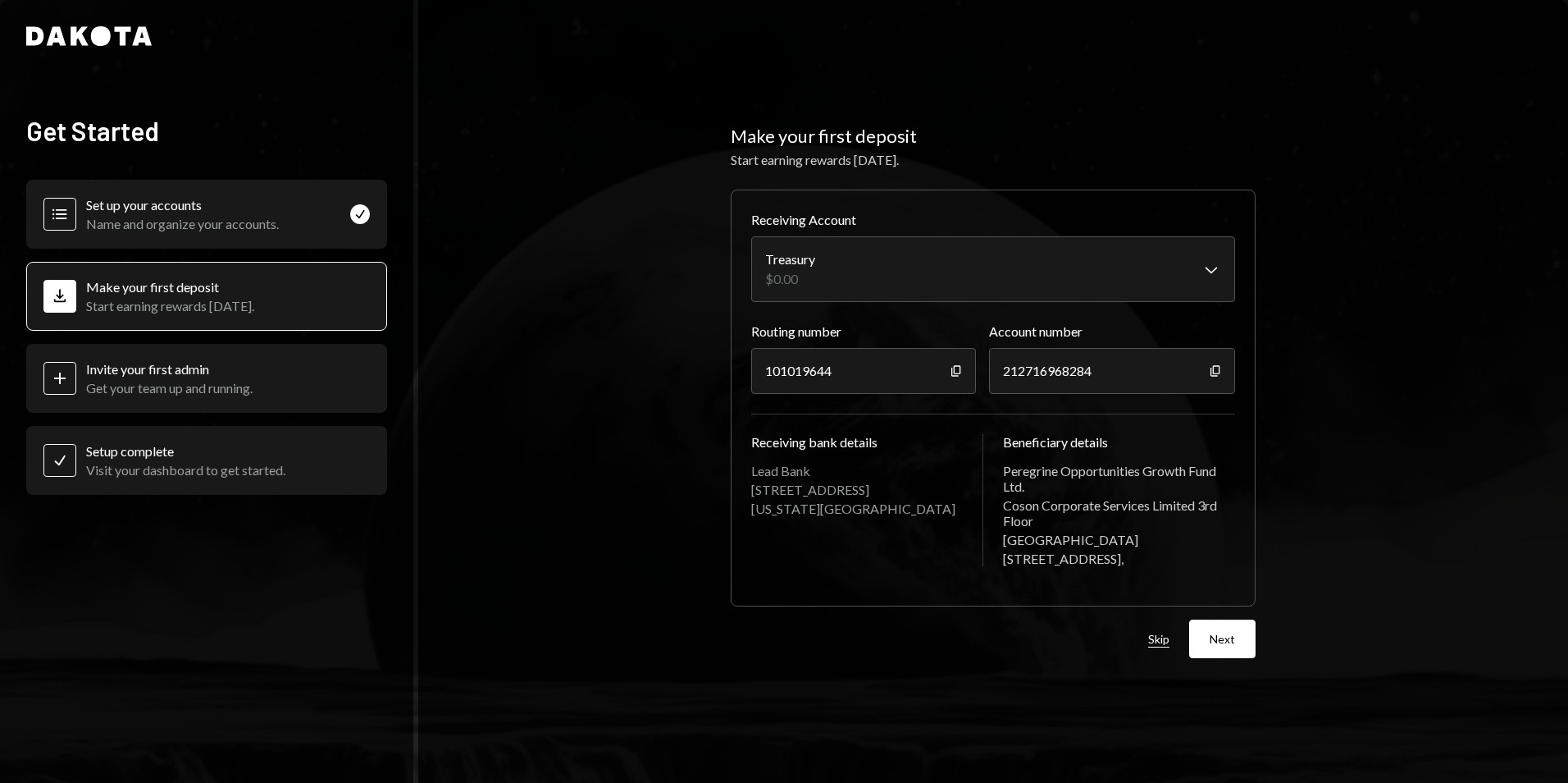
click at [1153, 639] on button "Skip" at bounding box center [1158, 640] width 22 height 16
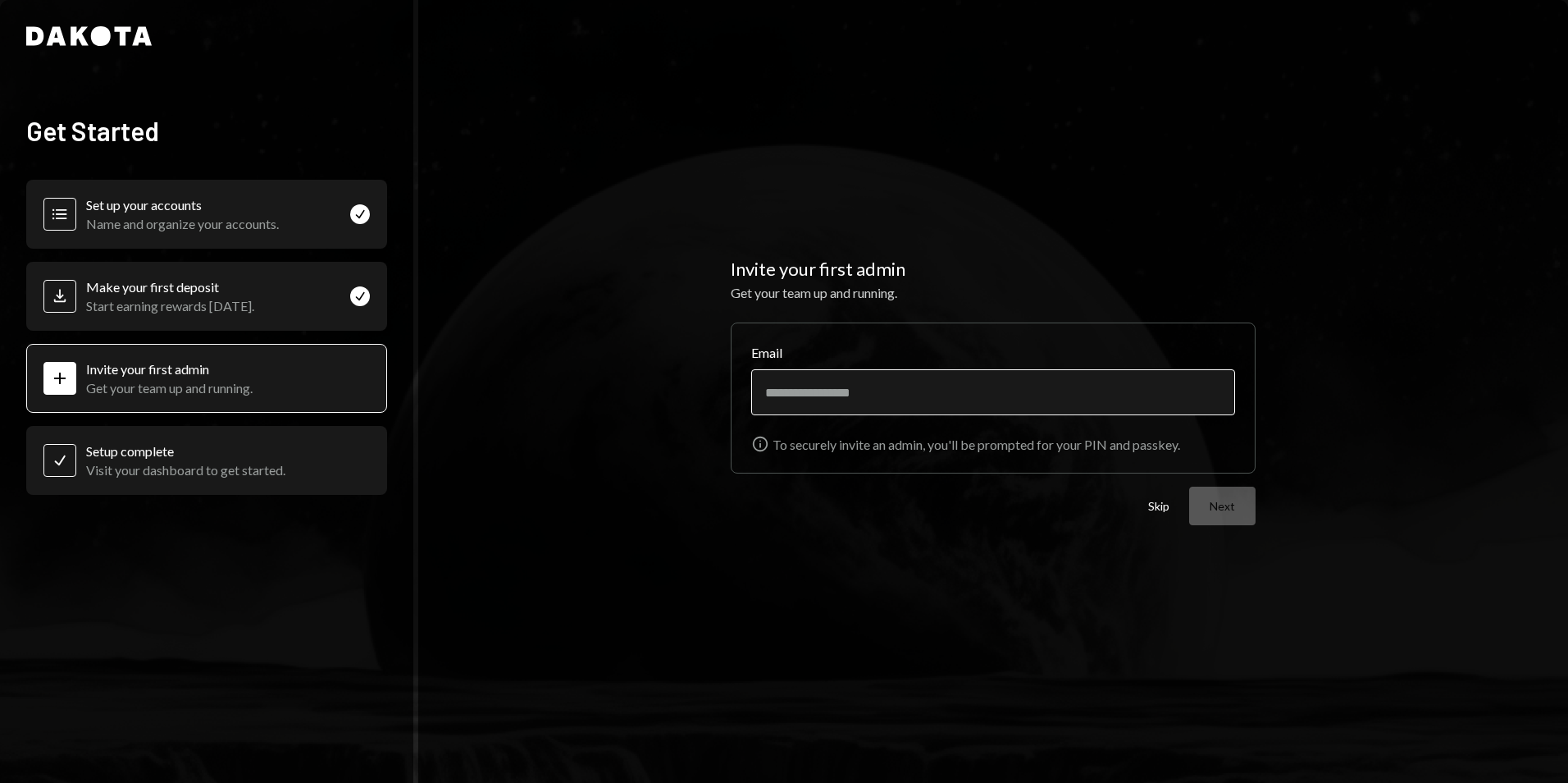
click at [859, 390] on input "Email" at bounding box center [993, 392] width 484 height 46
click at [800, 396] on input "Email" at bounding box center [993, 392] width 484 height 46
paste input "**********"
type input "**********"
drag, startPoint x: 1244, startPoint y: 501, endPoint x: 1233, endPoint y: 509, distance: 13.6
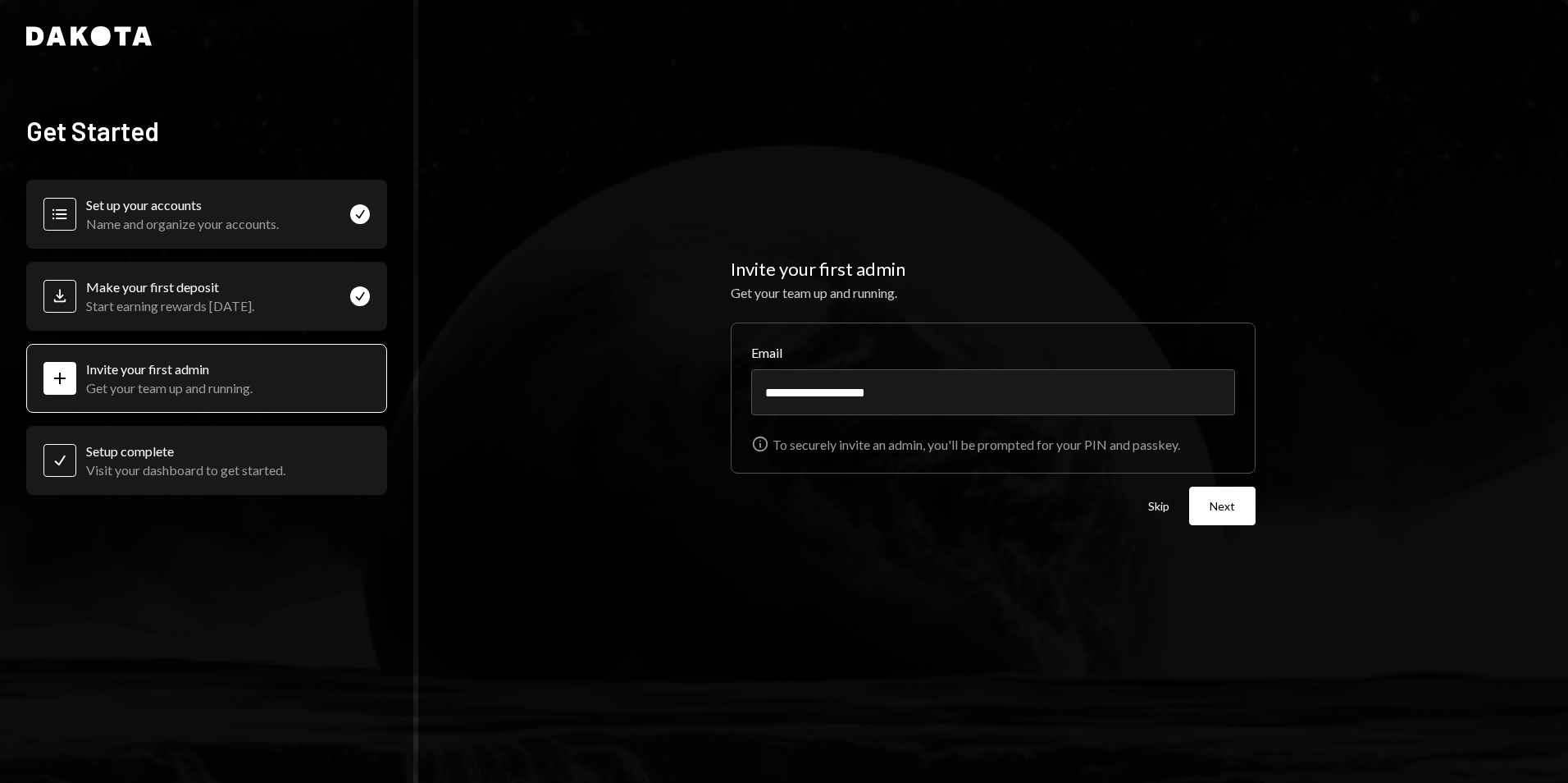
click at [1243, 501] on button "Next" at bounding box center [1222, 505] width 67 height 38
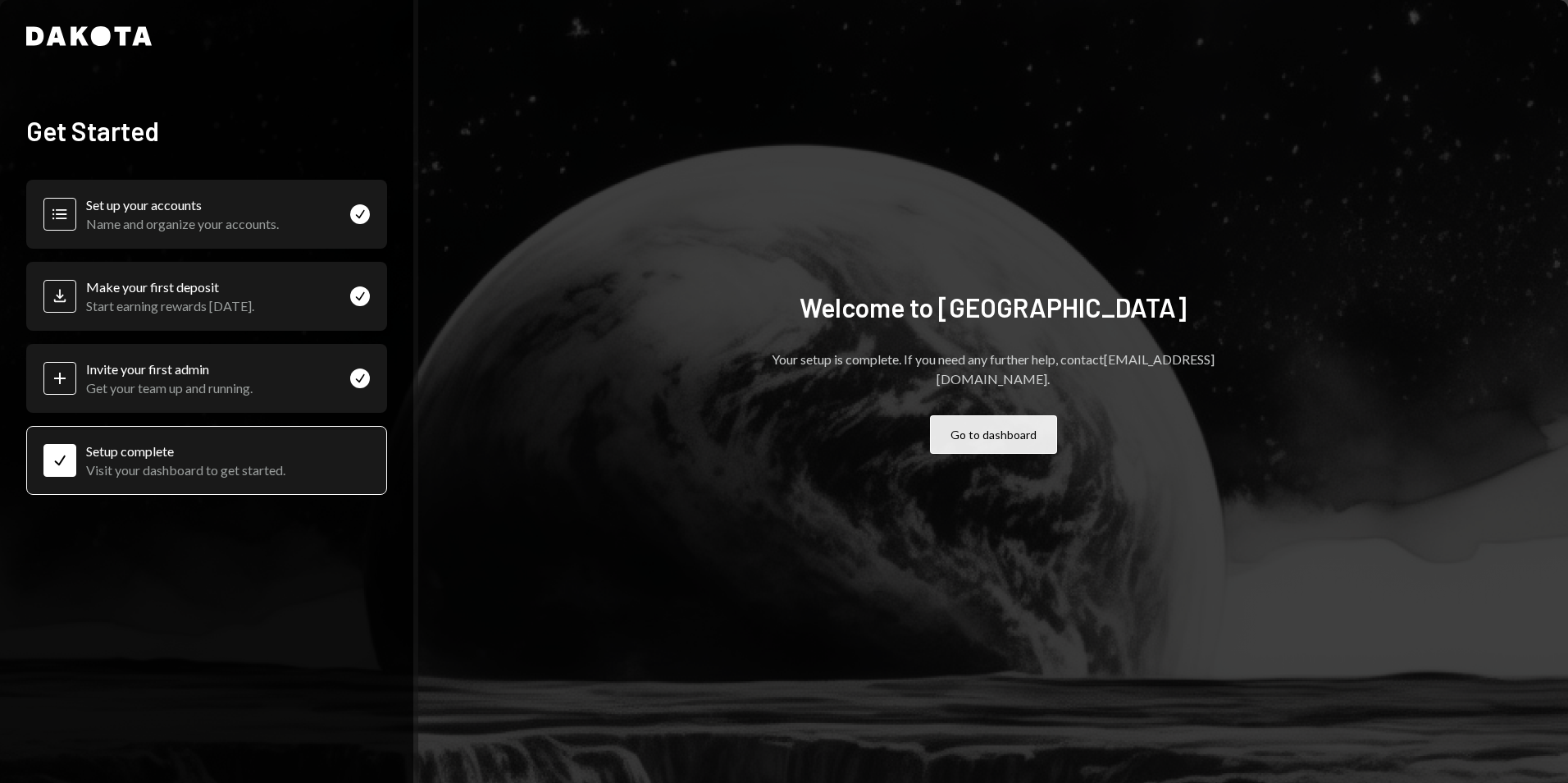
click at [974, 423] on button "Go to dashboard" at bounding box center [993, 434] width 127 height 38
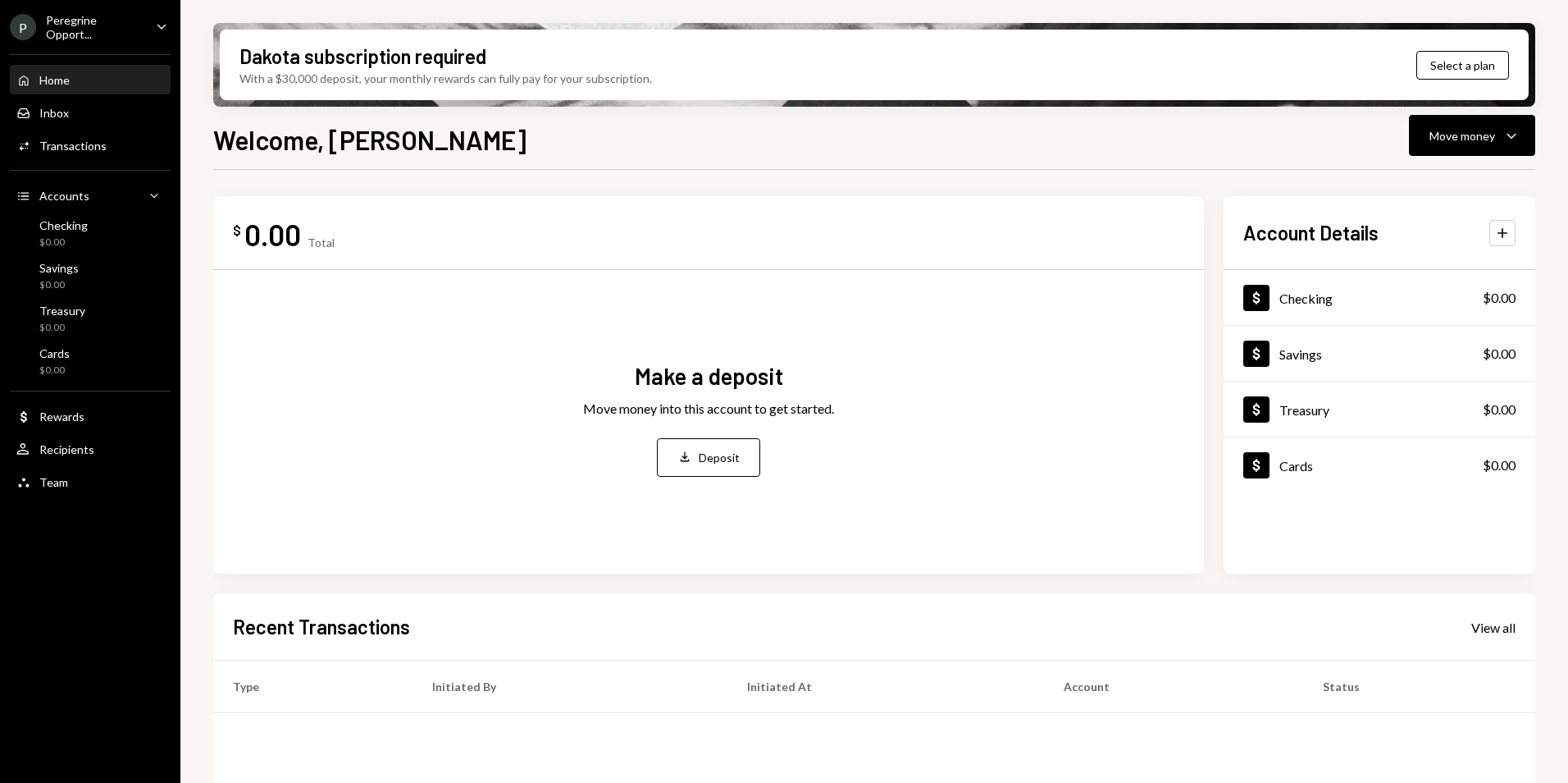
click at [62, 29] on div "Peregrine Opport..." at bounding box center [94, 27] width 97 height 28
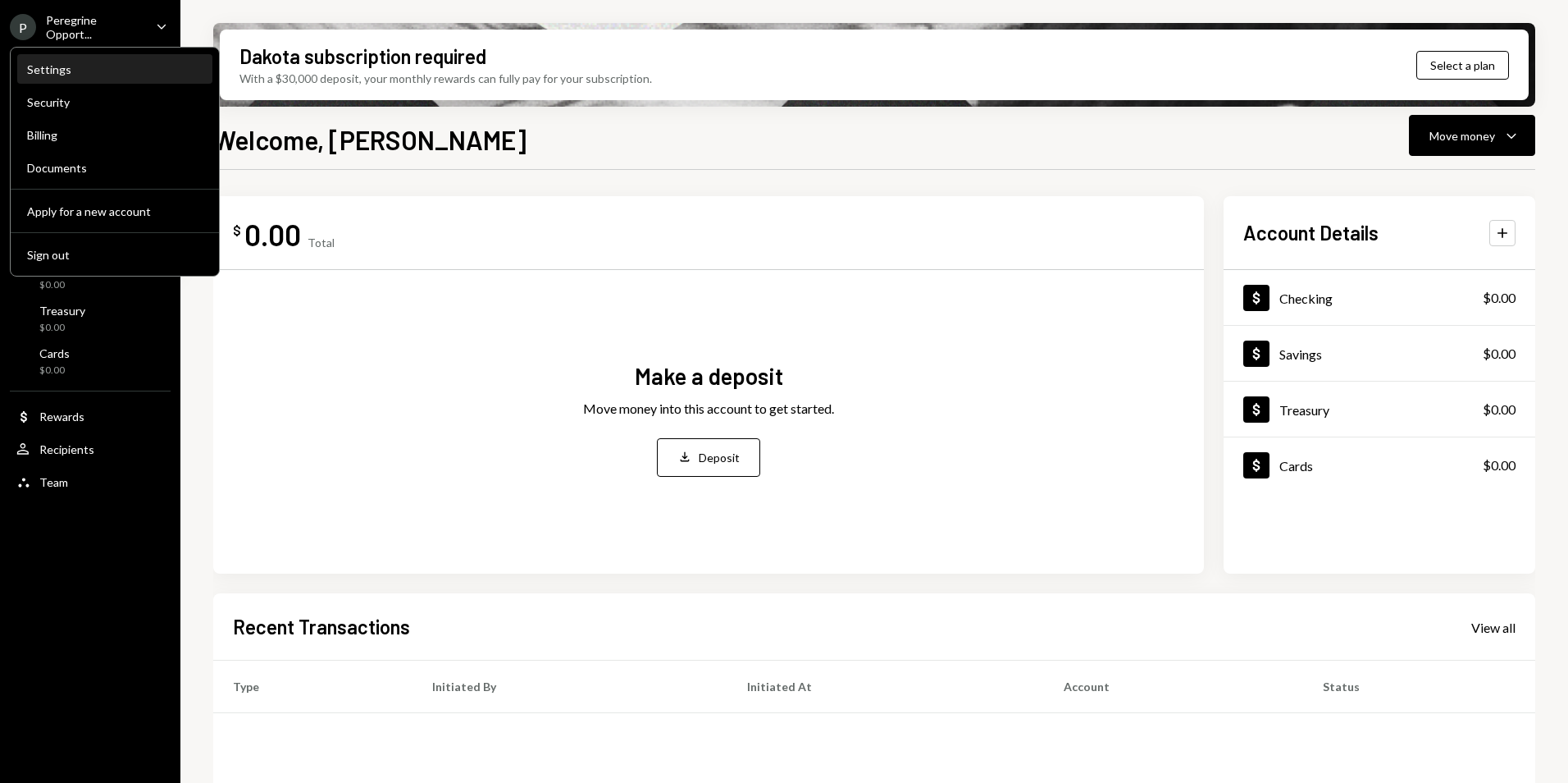
click at [54, 79] on div "Settings" at bounding box center [114, 69] width 175 height 28
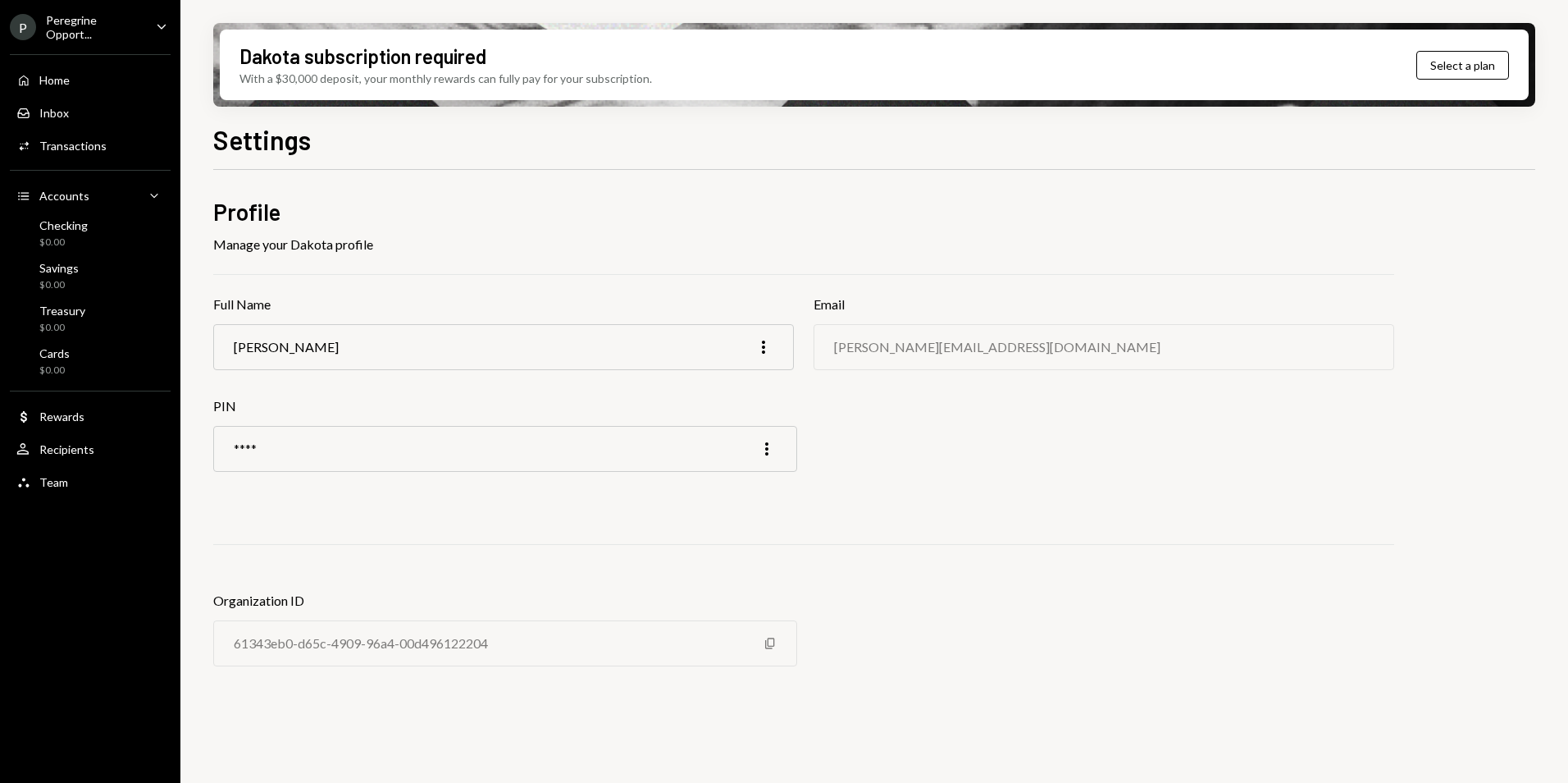
click at [351, 341] on div "Riddhi Dabee More" at bounding box center [502, 347] width 580 height 46
click at [769, 344] on icon "More" at bounding box center [763, 347] width 20 height 20
click at [1014, 352] on div "Riddhi@spearfin.net" at bounding box center [1103, 347] width 580 height 46
click at [320, 443] on div "**** More" at bounding box center [504, 448] width 584 height 46
click at [238, 213] on h2 "Profile" at bounding box center [803, 212] width 1181 height 32
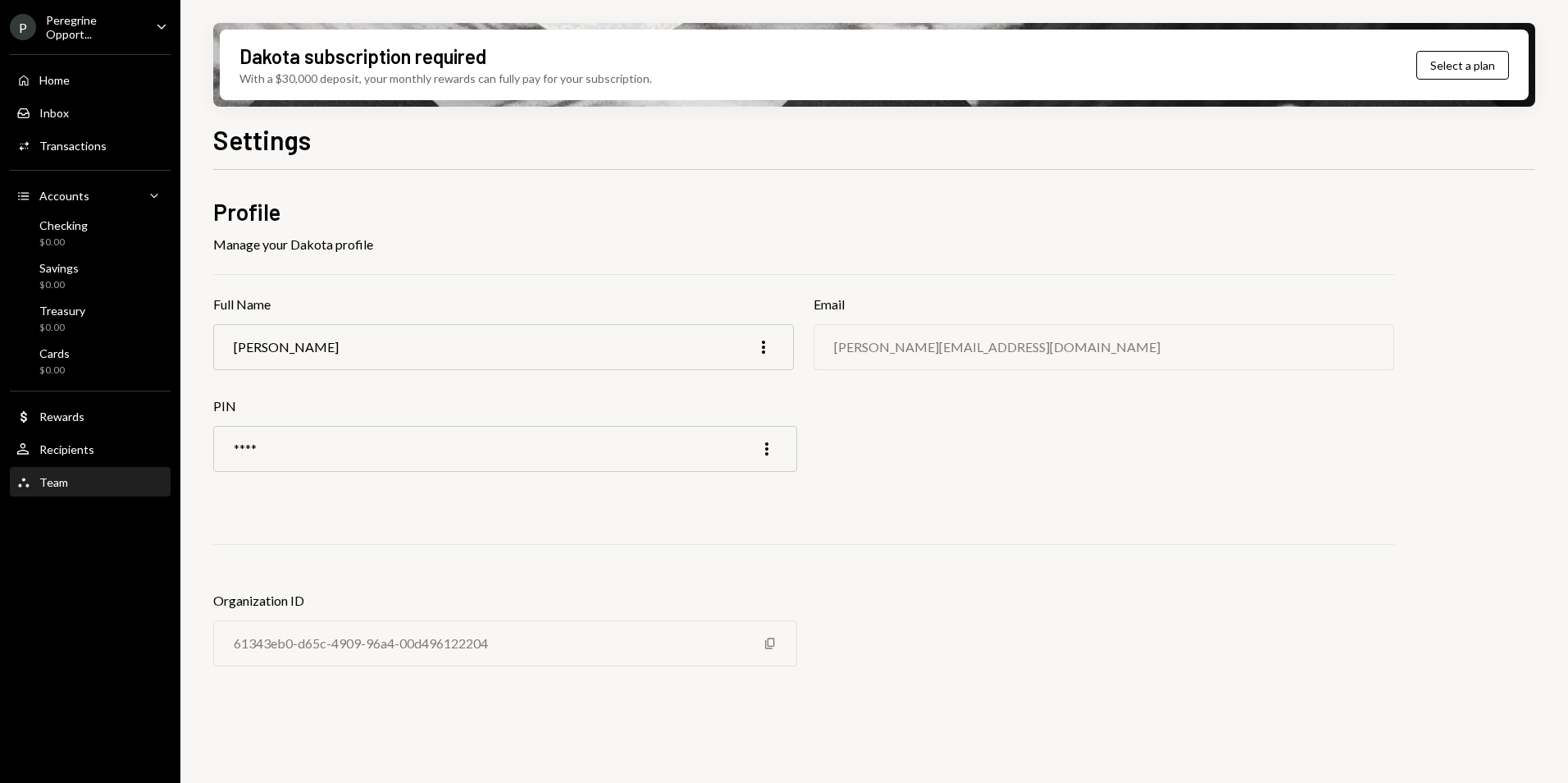
click at [75, 489] on div "Team Team" at bounding box center [89, 483] width 147 height 28
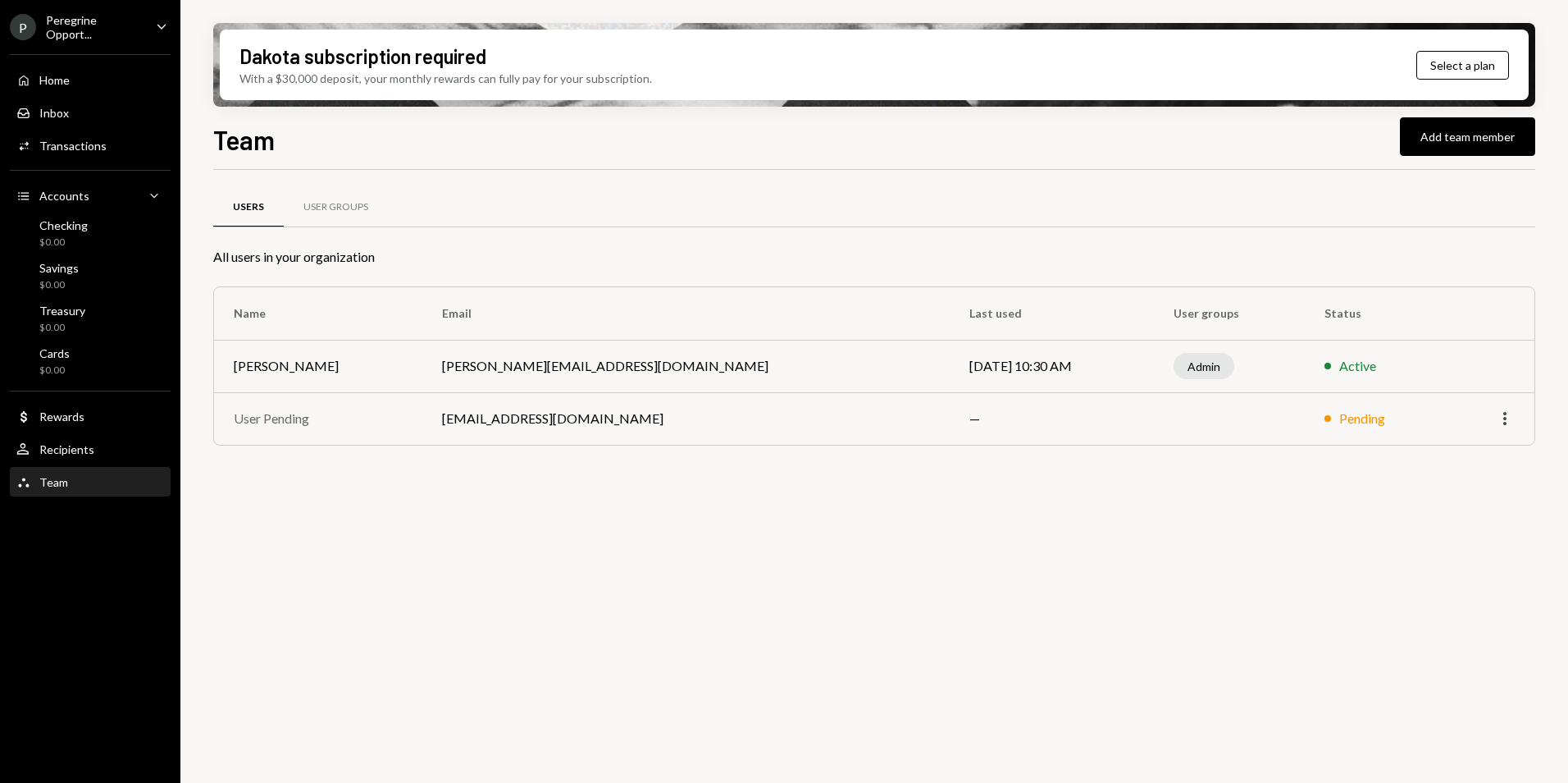
click at [1508, 419] on icon "More" at bounding box center [1504, 418] width 20 height 20
click at [1066, 509] on div "Users User Groups All users in your organization Name Email Last used User grou…" at bounding box center [874, 486] width 1322 height 632
click at [331, 206] on div "User Groups" at bounding box center [336, 206] width 65 height 14
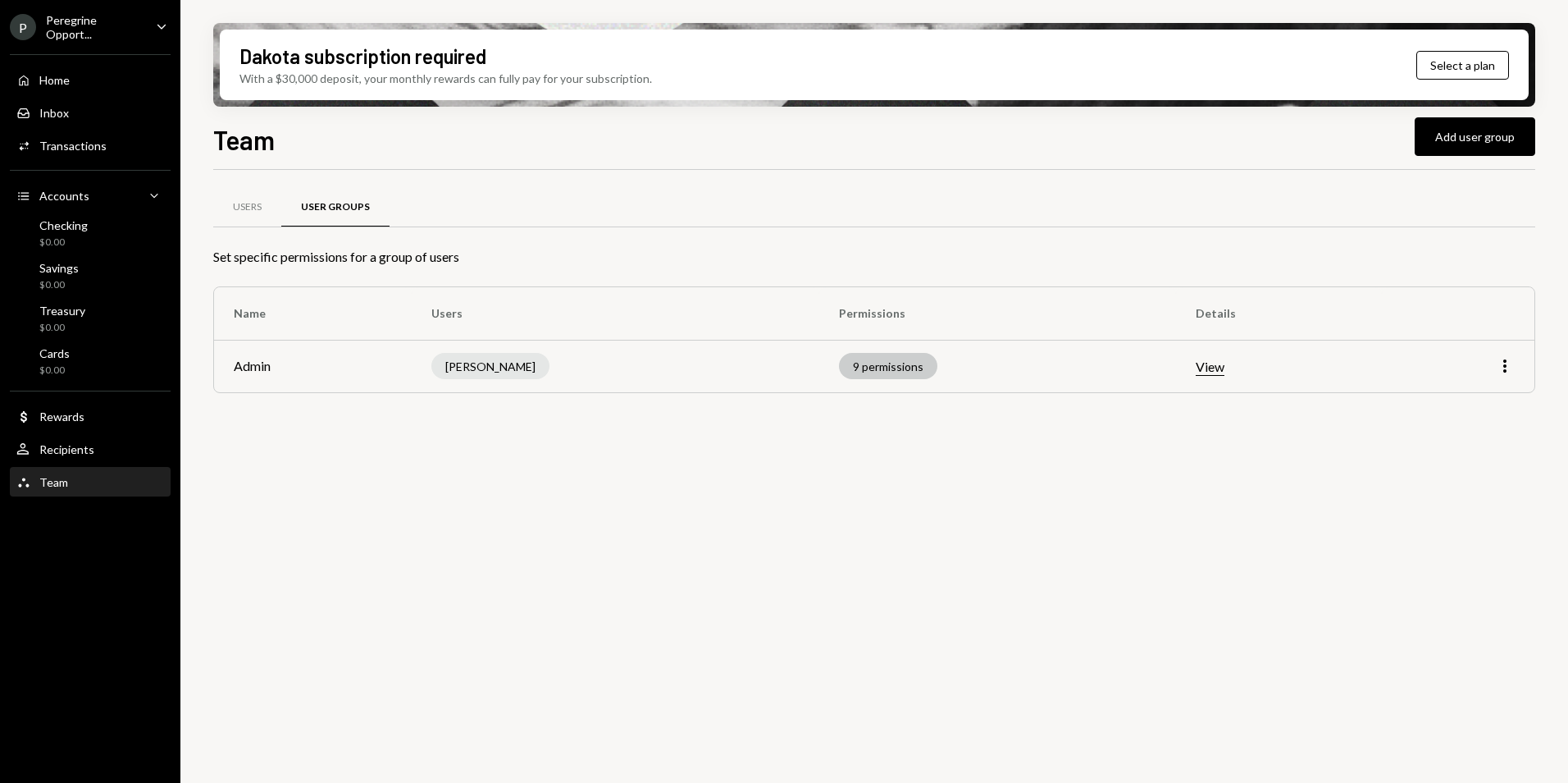
click at [866, 362] on div "9 permissions" at bounding box center [888, 366] width 98 height 26
click at [859, 368] on div "9 permissions" at bounding box center [888, 366] width 98 height 26
click at [1198, 369] on button "View" at bounding box center [1210, 367] width 29 height 17
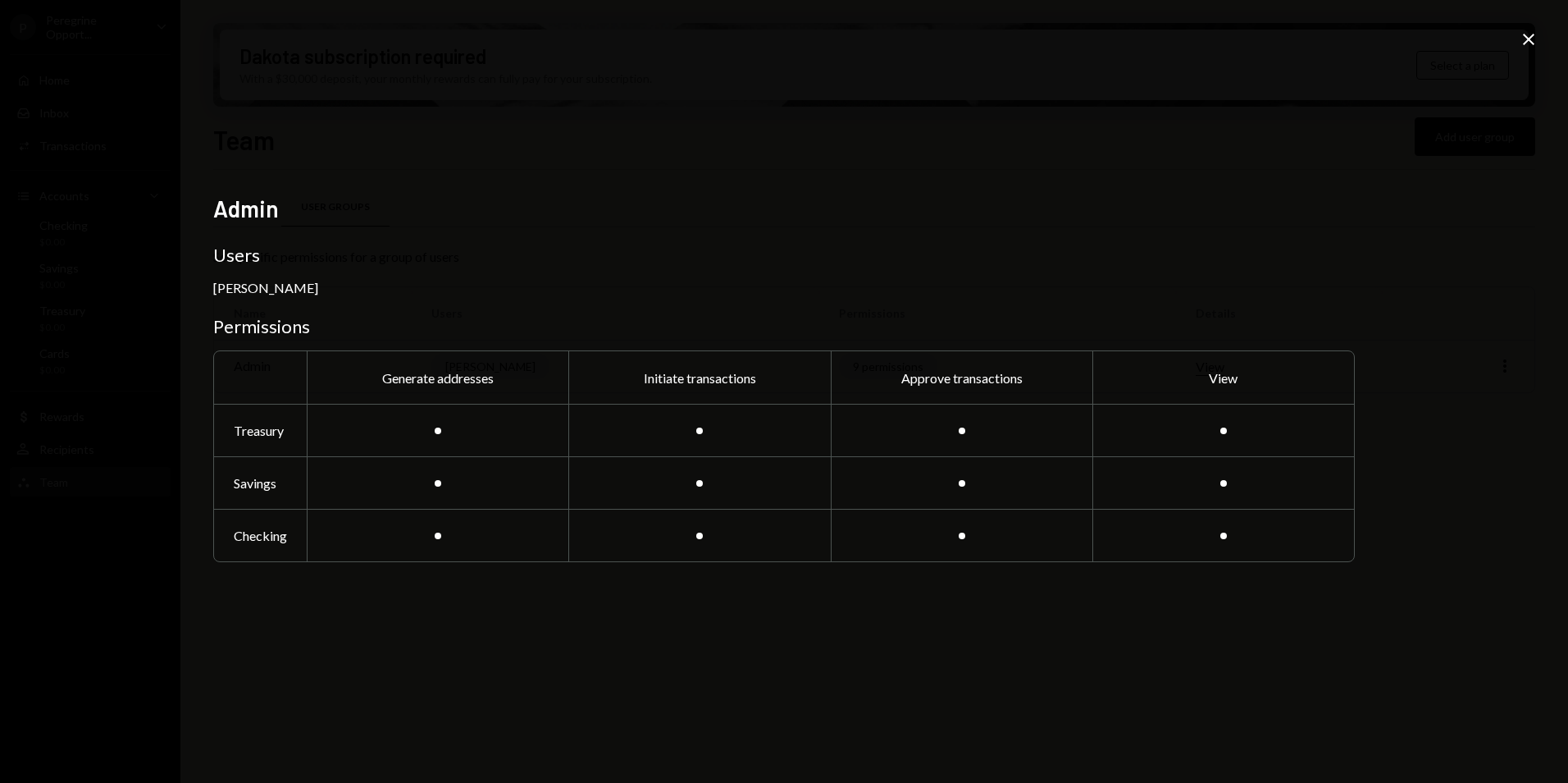
click at [1530, 38] on icon at bounding box center [1529, 39] width 11 height 11
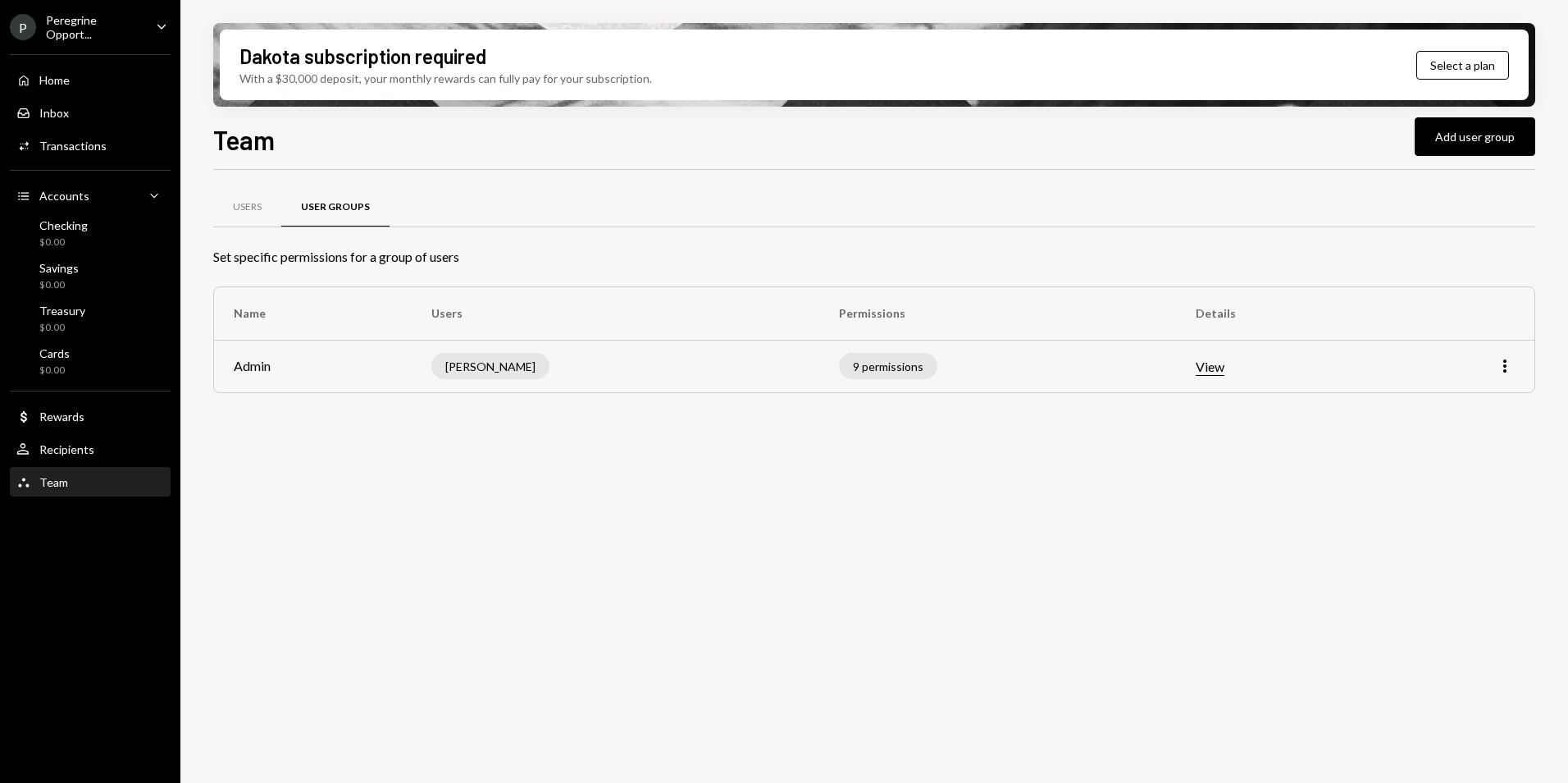
click at [1512, 353] on td "More" at bounding box center [1457, 366] width 153 height 53
click at [1504, 357] on icon "More" at bounding box center [1504, 366] width 20 height 20
click at [1446, 411] on div "Edit" at bounding box center [1467, 400] width 82 height 29
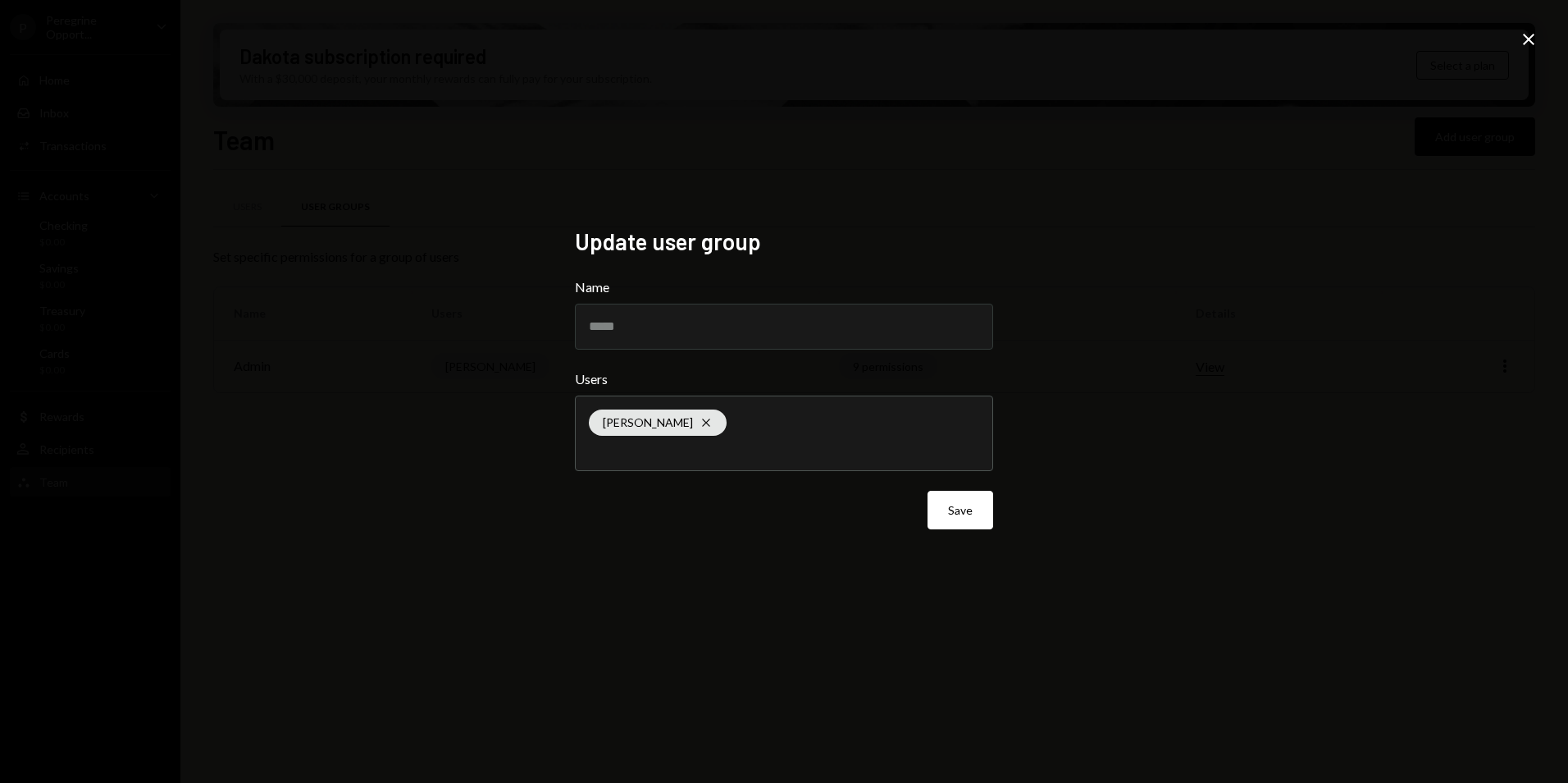
click at [1169, 384] on div "Update user group Name ***** Users Riddhi Dabee Cross Save Close" at bounding box center [784, 391] width 1568 height 783
click at [1518, 37] on icon "Close" at bounding box center [1528, 38] width 20 height 20
